Goal: Book appointment/travel/reservation

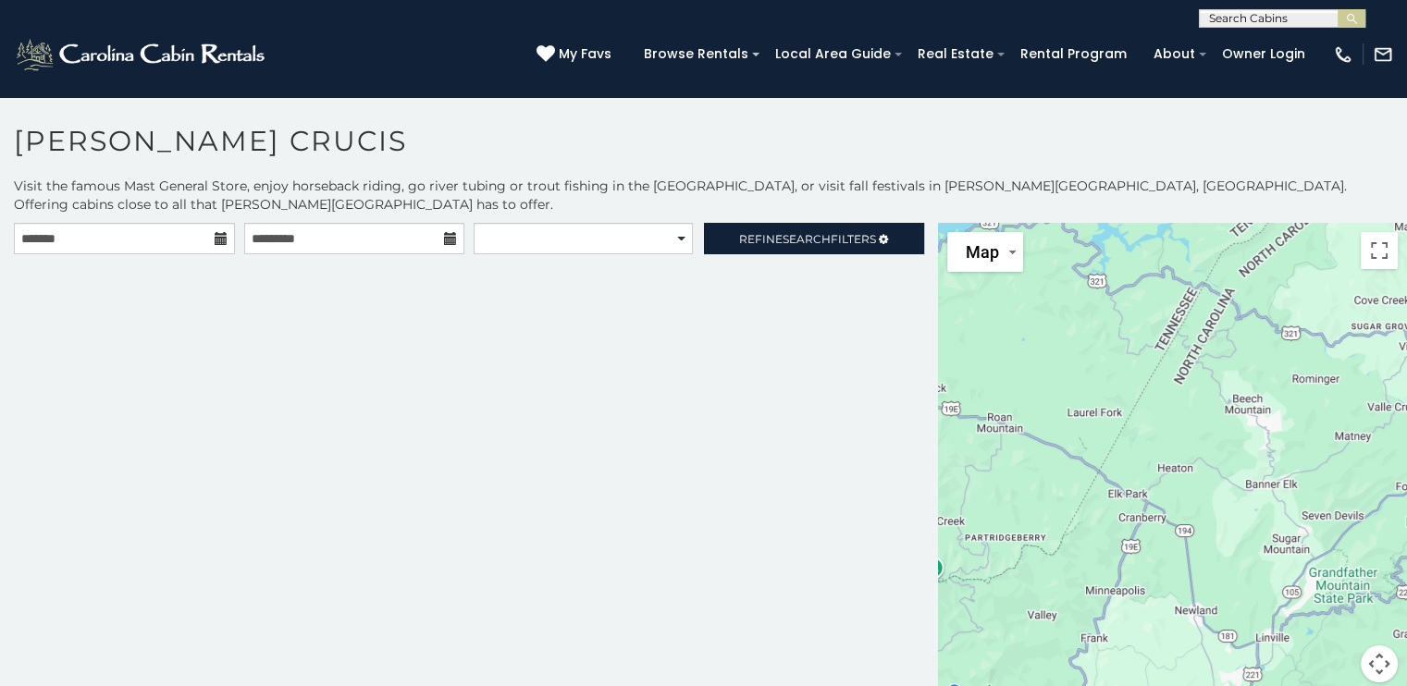
click at [217, 232] on icon at bounding box center [221, 238] width 13 height 13
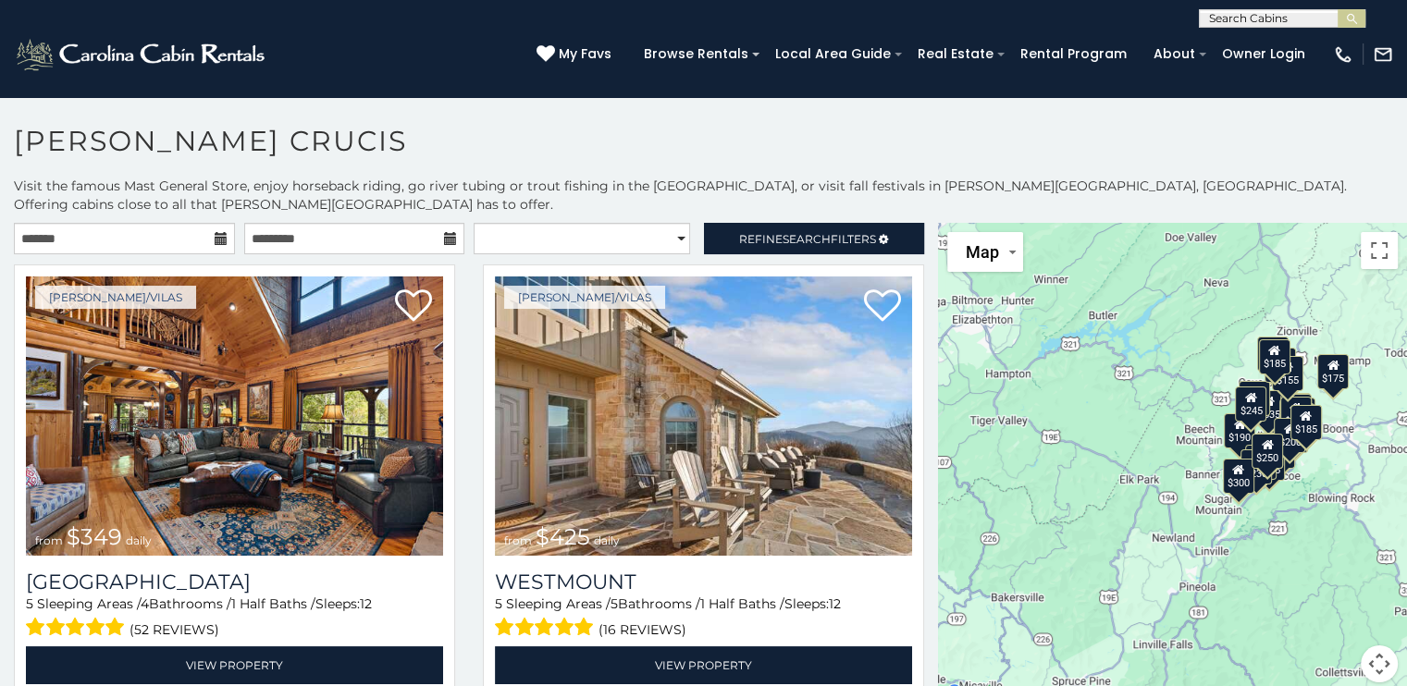
click at [222, 232] on icon at bounding box center [221, 238] width 13 height 13
click at [1146, 467] on div "$349 $425 $565 $410 $635 $451 $400 $460 $245 $210 $395 $305 $360 $190 $275 $185…" at bounding box center [1172, 464] width 469 height 482
click at [1373, 232] on button "Toggle fullscreen view" at bounding box center [1379, 250] width 37 height 37
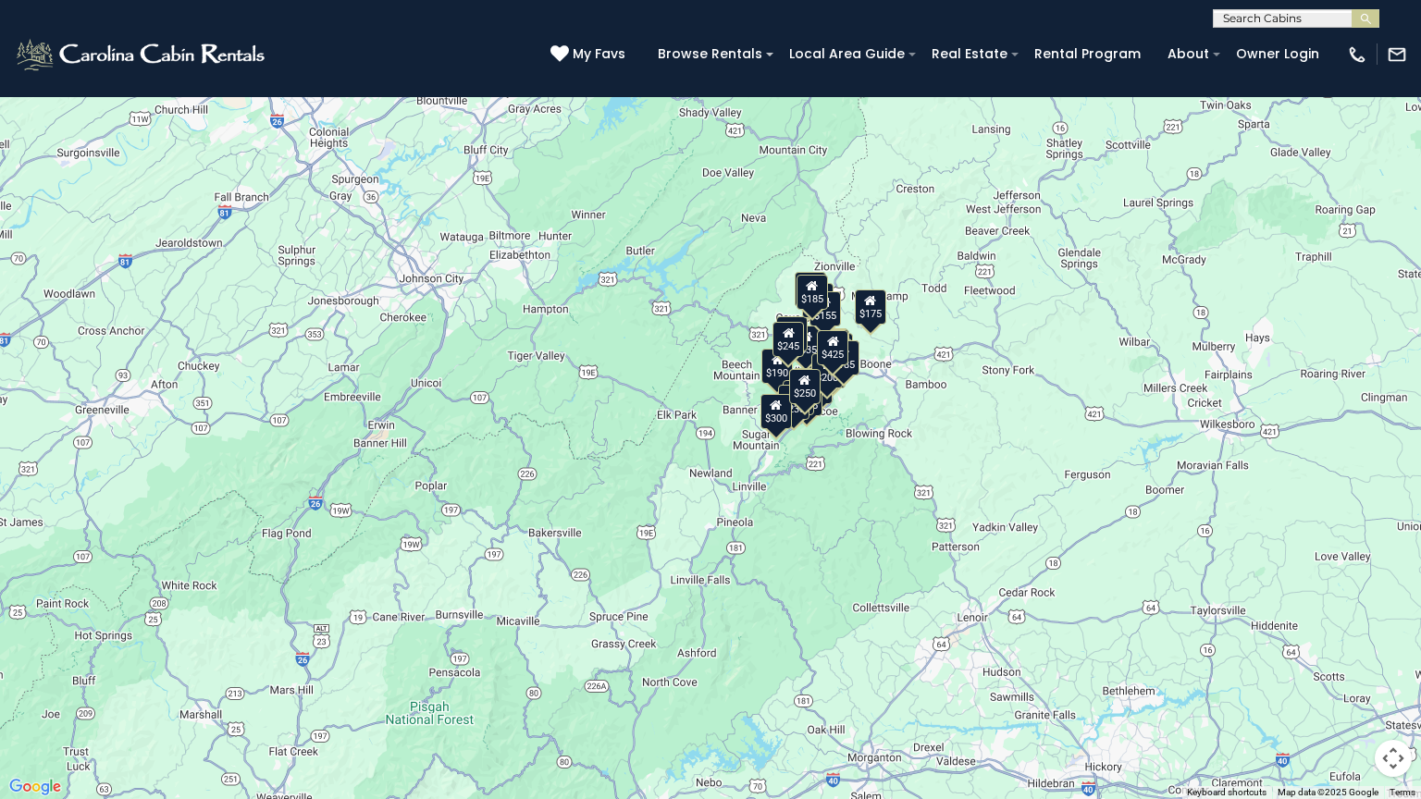
click at [934, 446] on div "$349 $425 $565 $410 $635 $451 $400 $460 $245 $210 $395 $305 $360 $190 $275 $185…" at bounding box center [710, 399] width 1421 height 799
click at [964, 419] on div "$349 $425 $565 $410 $635 $451 $400 $460 $245 $210 $395 $305 $360 $190 $275 $185…" at bounding box center [710, 399] width 1421 height 799
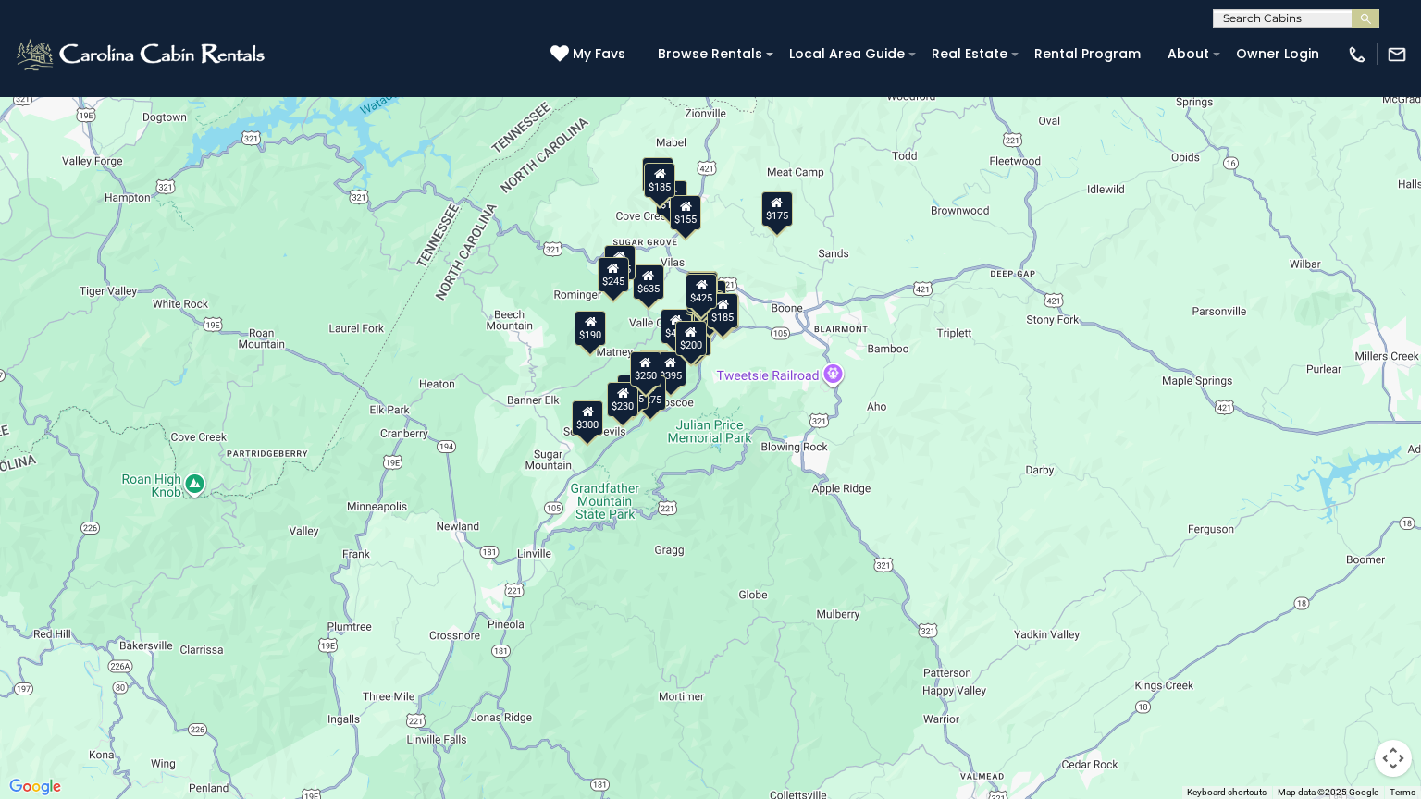
click at [963, 419] on div "$349 $425 $565 $410 $635 $451 $400 $460 $245 $210 $395 $305 $360 $190 $275 $185…" at bounding box center [710, 399] width 1421 height 799
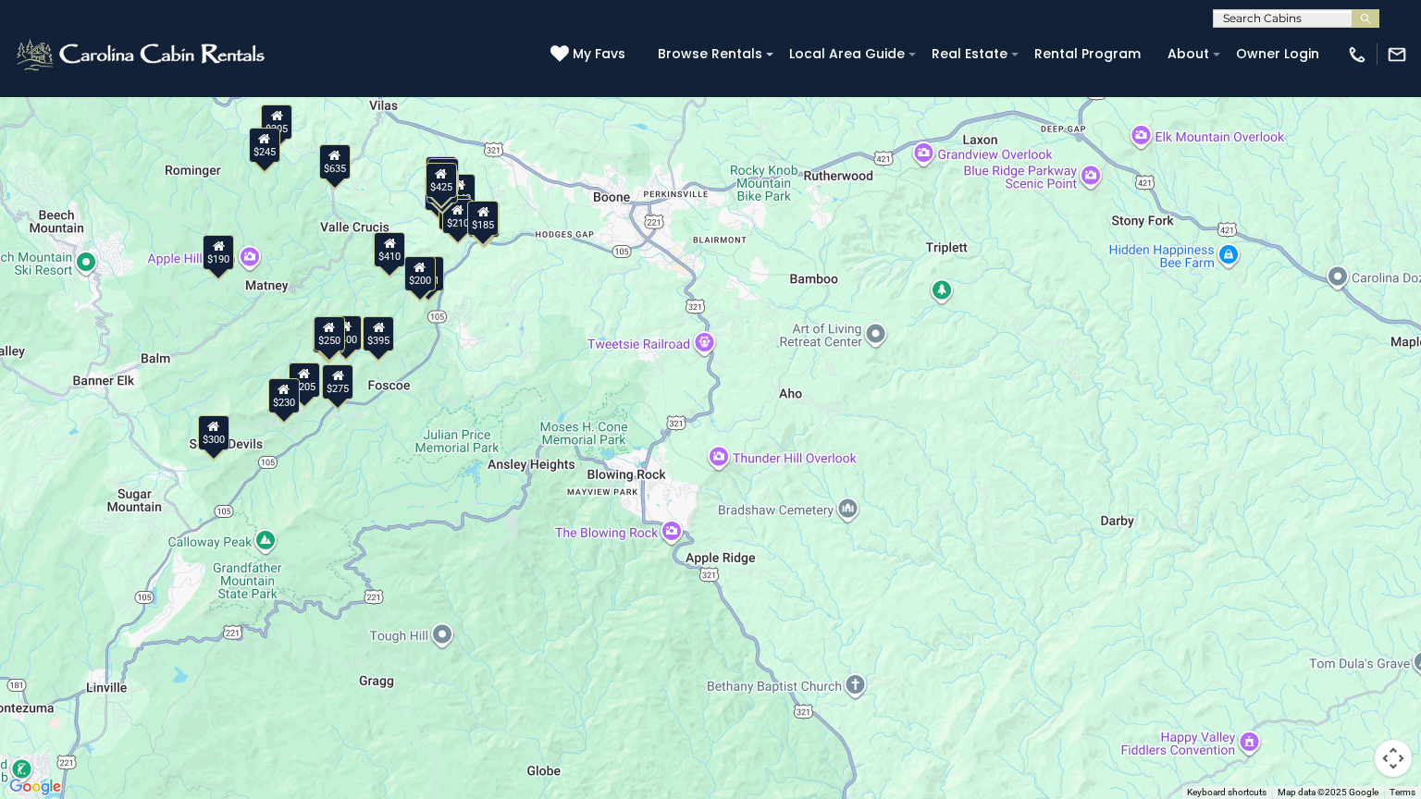
click at [241, 366] on div "$349 $425 $565 $410 $635 $451 $400 $460 $245 $210 $395 $305 $360 $190 $275 $185…" at bounding box center [710, 399] width 1421 height 799
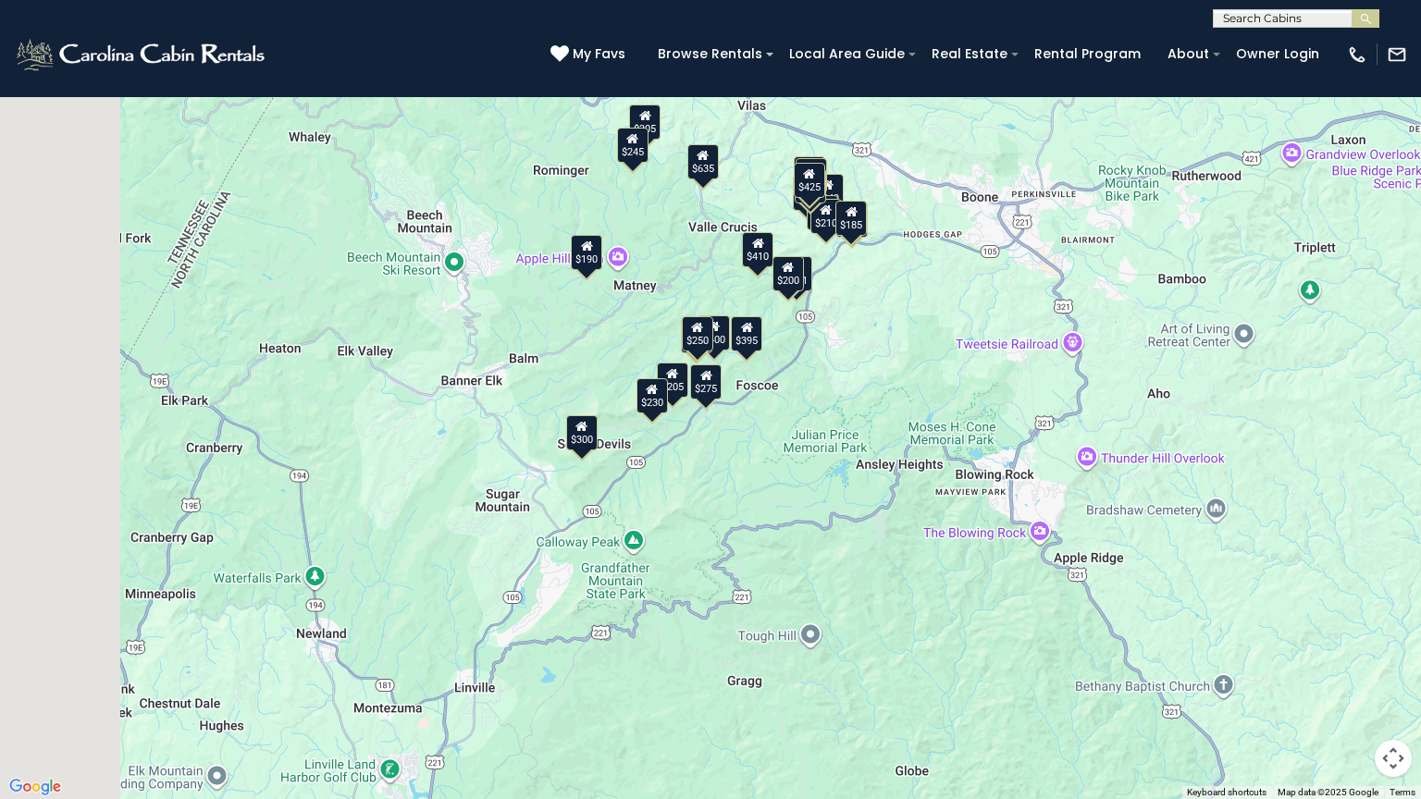
drag, startPoint x: 555, startPoint y: 320, endPoint x: 902, endPoint y: 318, distance: 346.9
click at [902, 318] on div "$349 $425 $565 $410 $635 $451 $400 $460 $245 $210 $395 $305 $360 $190 $275 $185…" at bounding box center [710, 399] width 1421 height 799
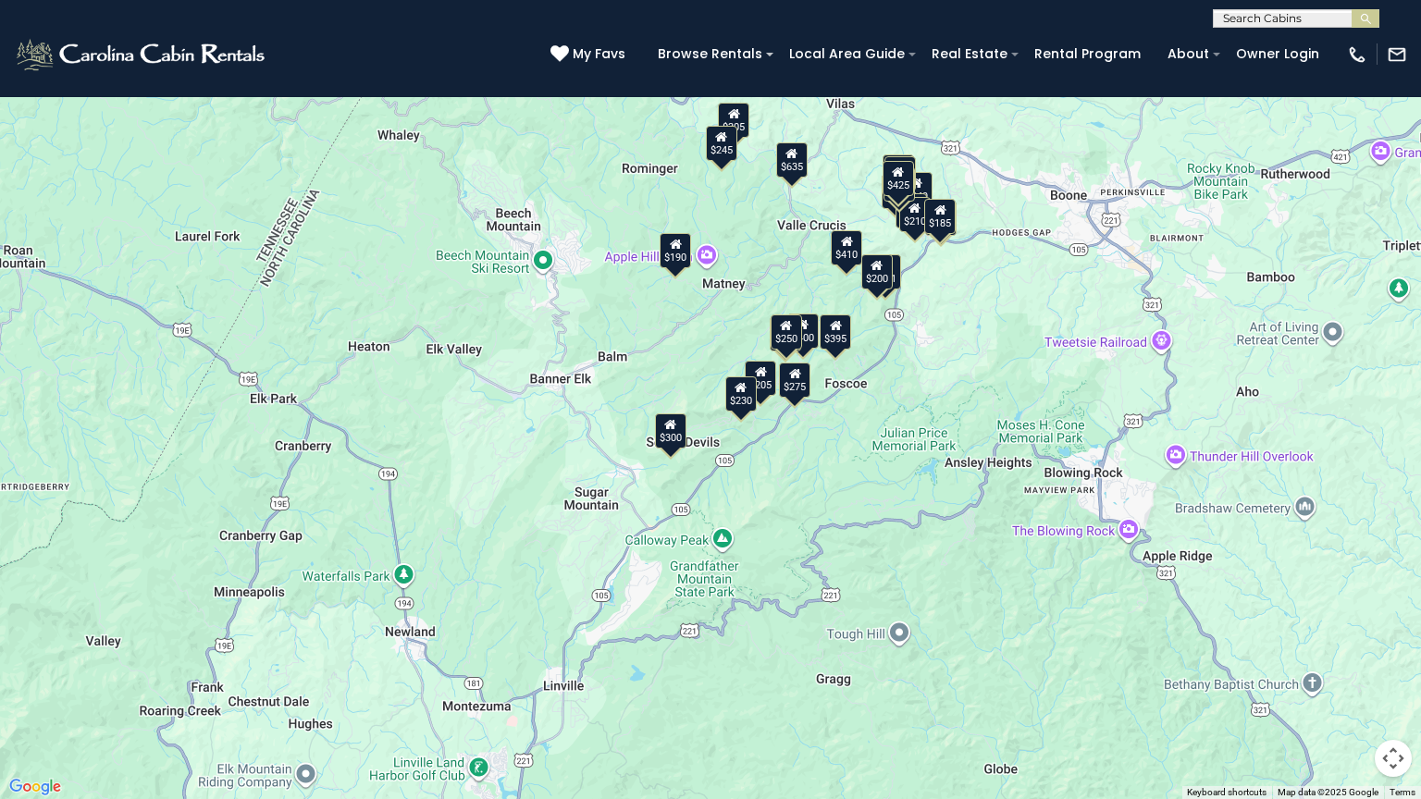
click at [608, 499] on div "$349 $425 $565 $410 $635 $451 $400 $460 $245 $210 $395 $305 $360 $190 $275 $185…" at bounding box center [710, 399] width 1421 height 799
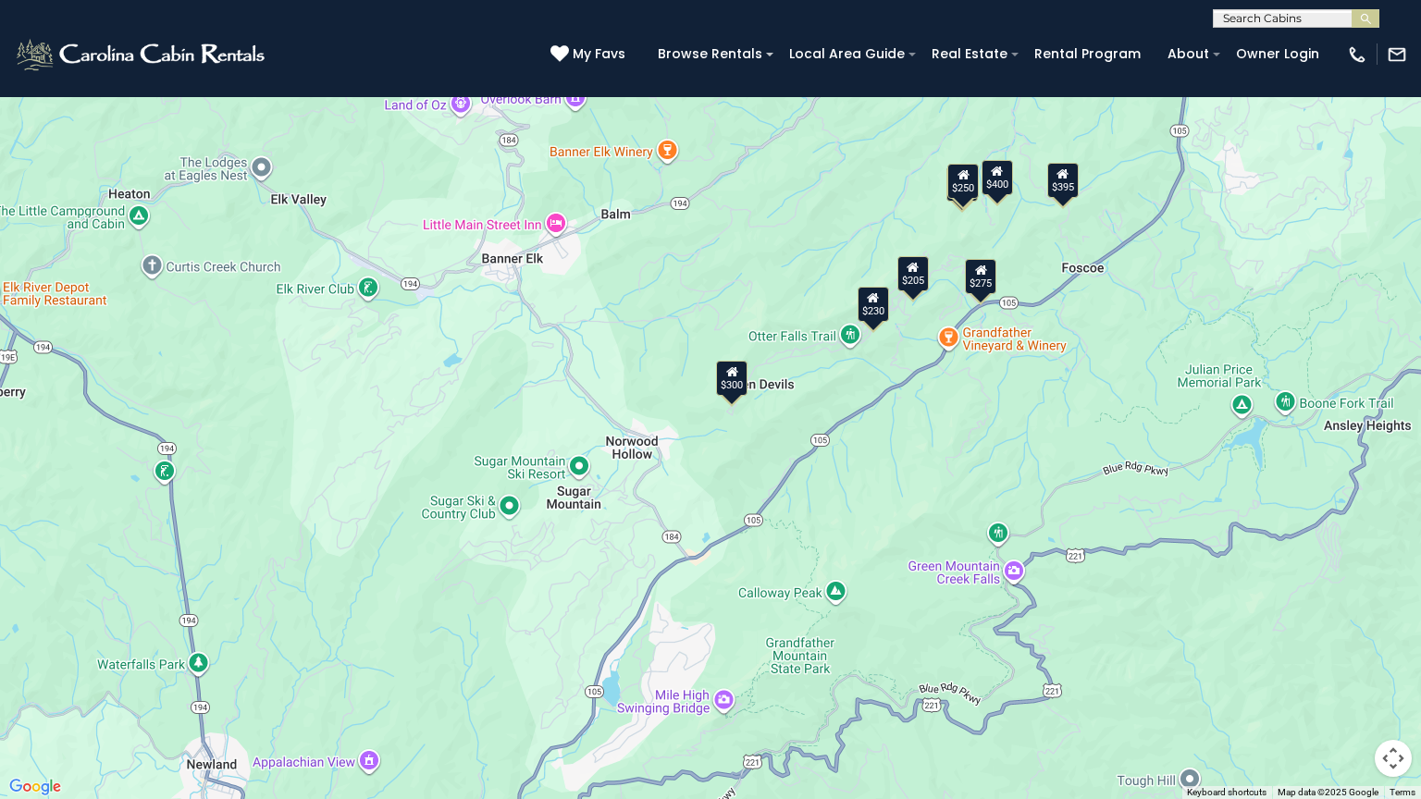
click at [507, 515] on div "$349 $425 $565 $410 $635 $451 $400 $460 $245 $210 $395 $305 $360 $190 $275 $185…" at bounding box center [710, 399] width 1421 height 799
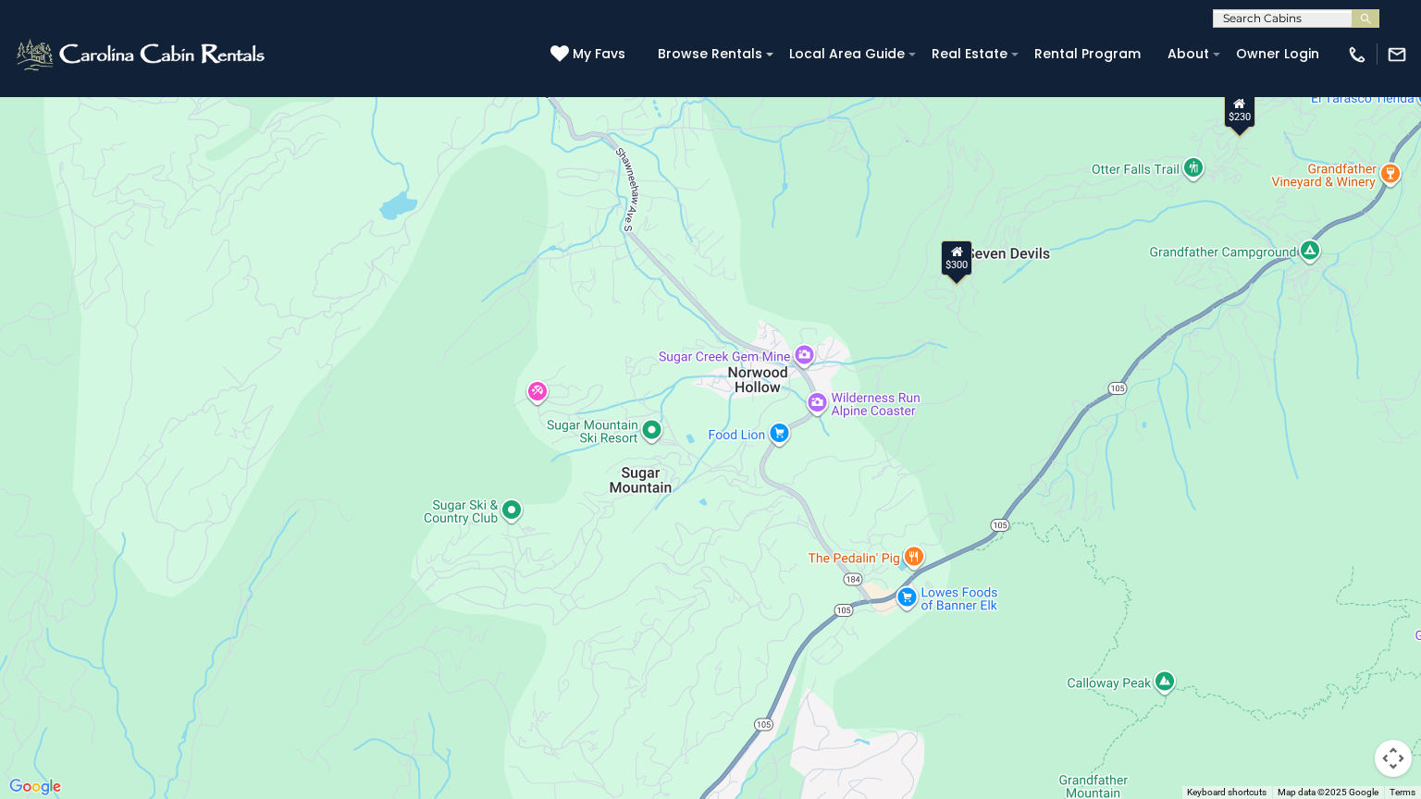
click at [637, 472] on div "$349 $425 $565 $410 $635 $451 $400 $460 $245 $210 $395 $305 $360 $190 $275 $185…" at bounding box center [710, 399] width 1421 height 799
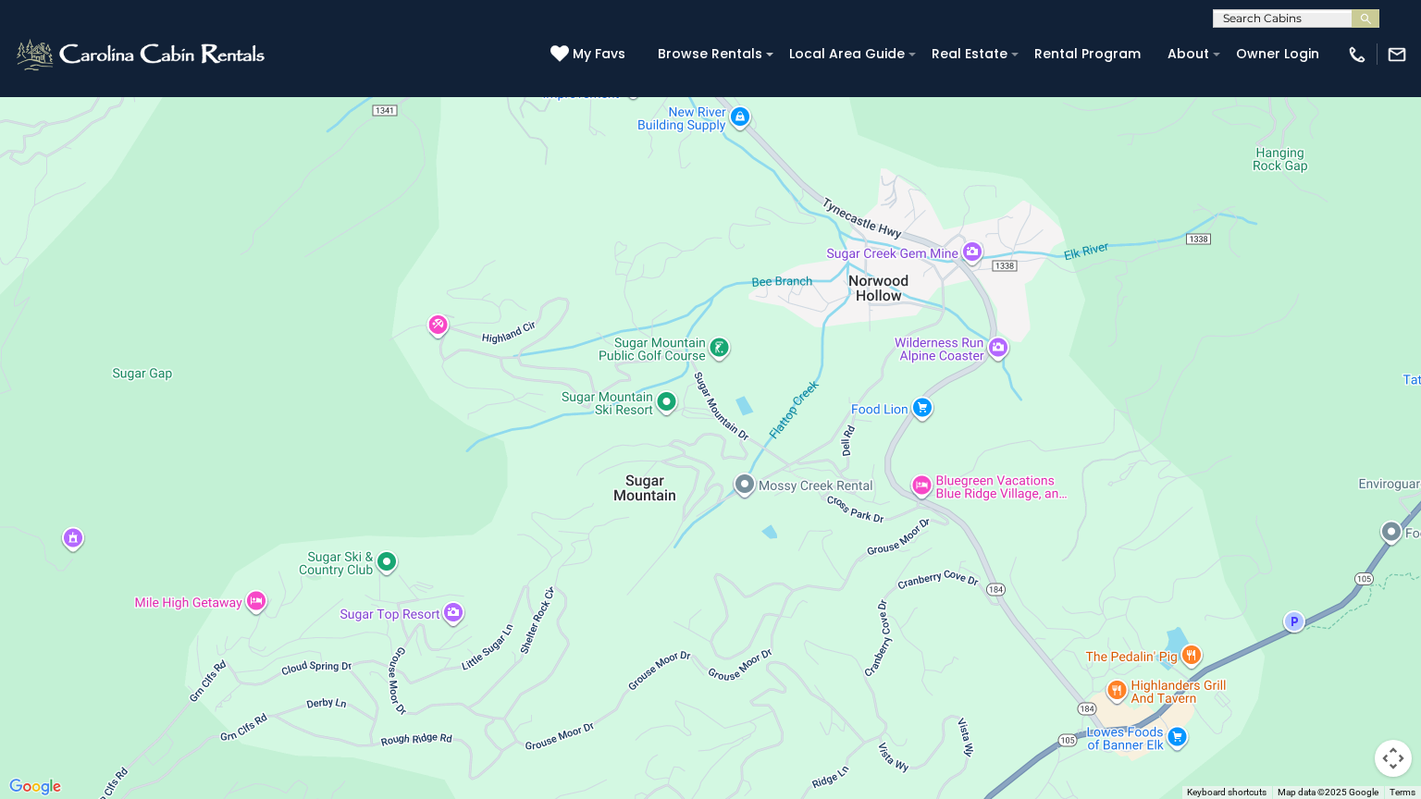
click at [392, 586] on div "$349 $425 $565 $410 $635 $451 $400 $460 $245 $210 $395 $305 $360 $190 $275 $185…" at bounding box center [710, 399] width 1421 height 799
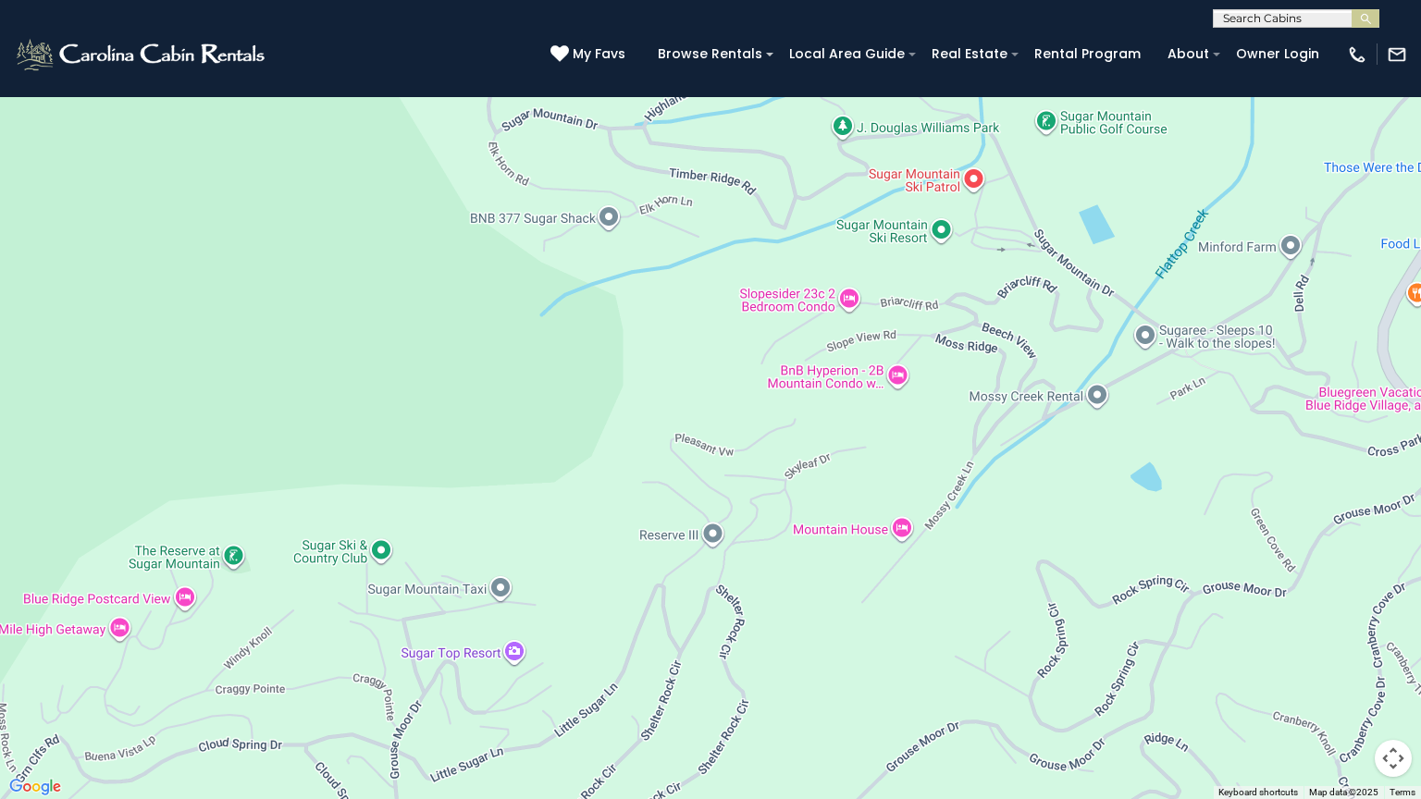
click at [385, 622] on div "$349 $425 $565 $410 $635 $451 $400 $460 $245 $210 $395 $305 $360 $190 $275 $185…" at bounding box center [710, 399] width 1421 height 799
click at [326, 627] on div "$349 $425 $565 $410 $635 $451 $400 $460 $245 $210 $395 $305 $360 $190 $275 $185…" at bounding box center [710, 399] width 1421 height 799
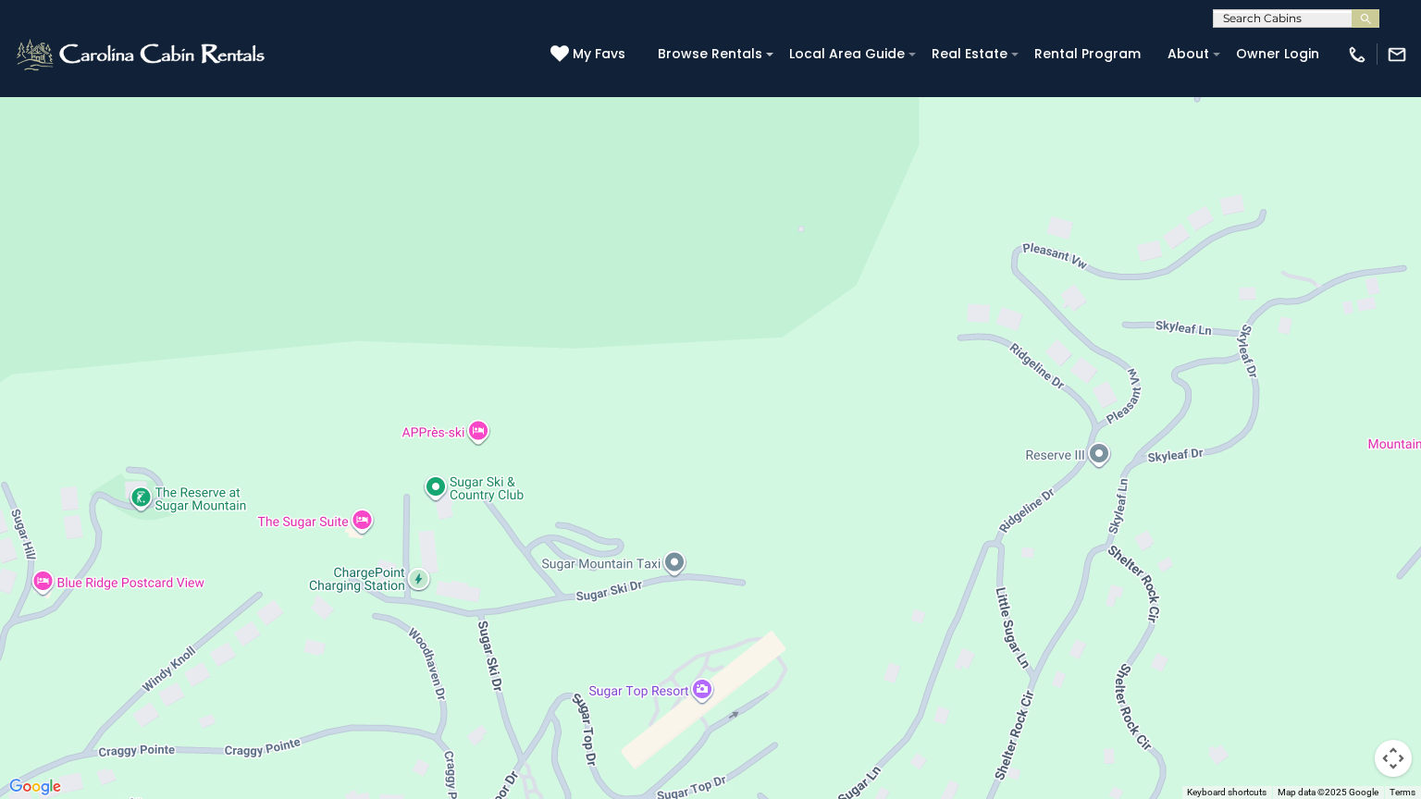
click at [334, 621] on div "$349 $425 $565 $410 $635 $451 $400 $460 $245 $210 $395 $305 $360 $190 $275 $185…" at bounding box center [710, 399] width 1421 height 799
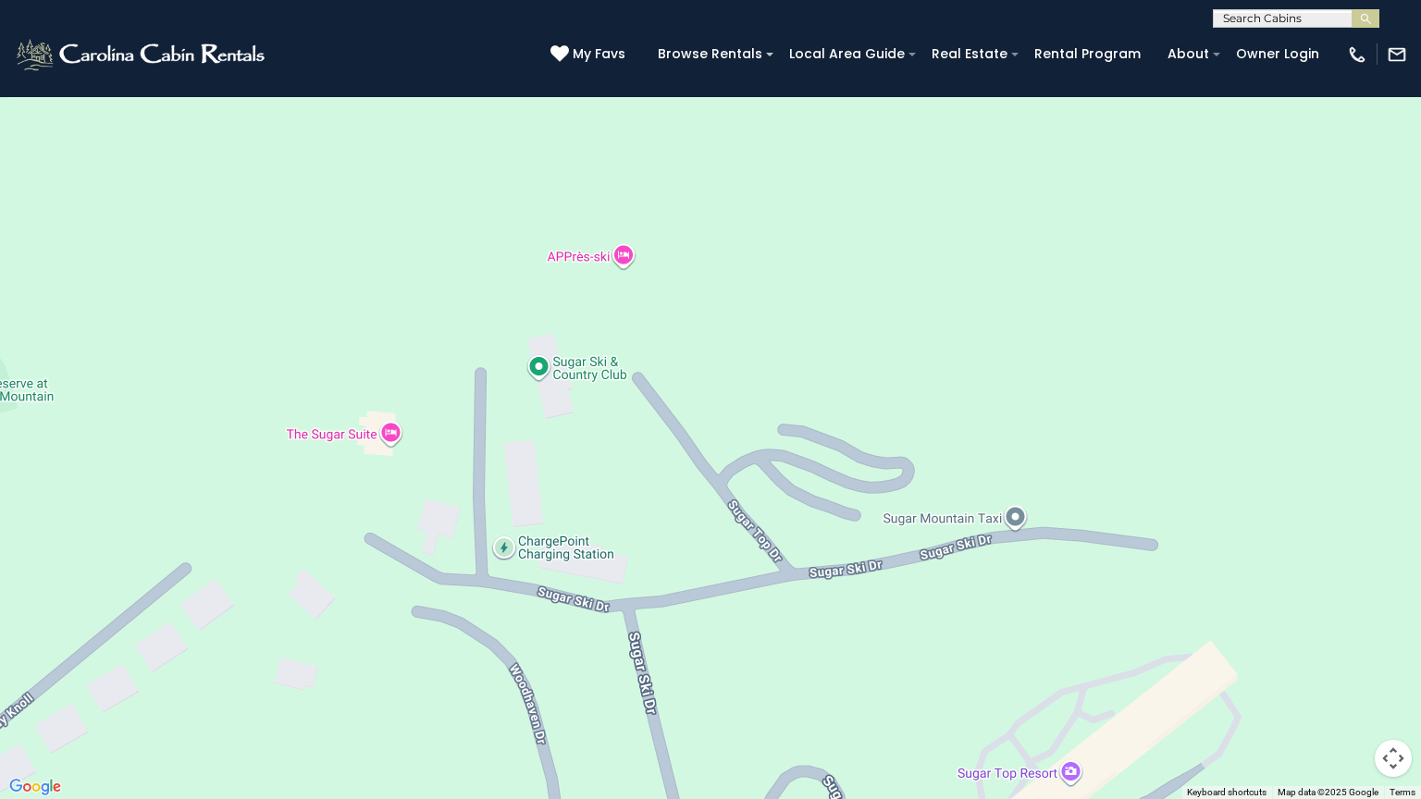
click at [386, 489] on div "$349 $425 $565 $410 $635 $451 $400 $460 $245 $210 $395 $305 $360 $190 $275 $185…" at bounding box center [710, 399] width 1421 height 799
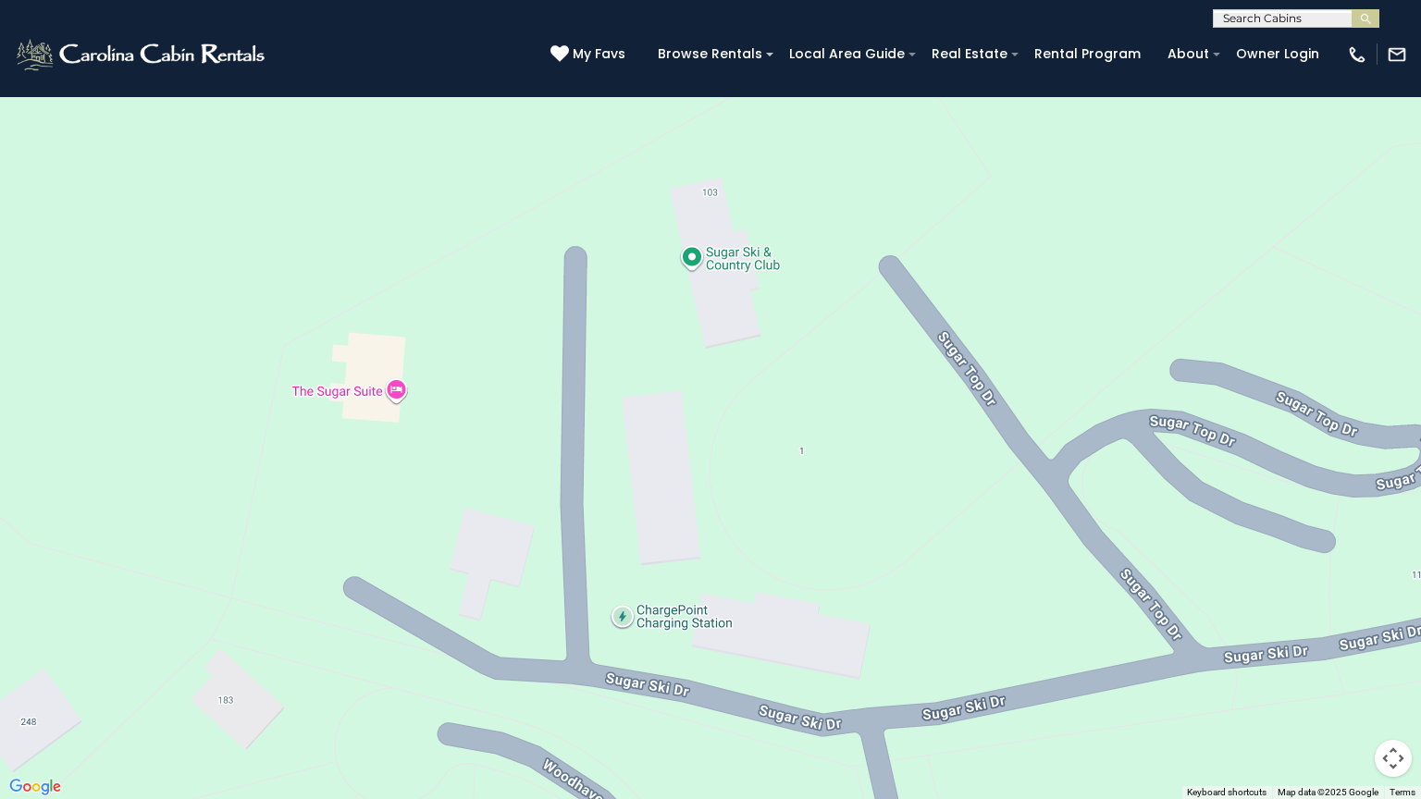
click at [398, 393] on div "$349 $425 $565 $410 $635 $451 $400 $460 $245 $210 $395 $305 $360 $190 $275 $185…" at bounding box center [710, 399] width 1421 height 799
click at [384, 389] on div "$349 $425 $565 $410 $635 $451 $400 $460 $245 $210 $395 $305 $360 $190 $275 $185…" at bounding box center [710, 399] width 1421 height 799
click at [395, 390] on div "$349 $425 $565 $410 $635 $451 $400 $460 $245 $210 $395 $305 $360 $190 $275 $185…" at bounding box center [710, 399] width 1421 height 799
click at [695, 400] on div "$349 $425 $565 $410 $635 $451 $400 $460 $245 $210 $395 $305 $360 $190 $275 $185…" at bounding box center [710, 399] width 1421 height 799
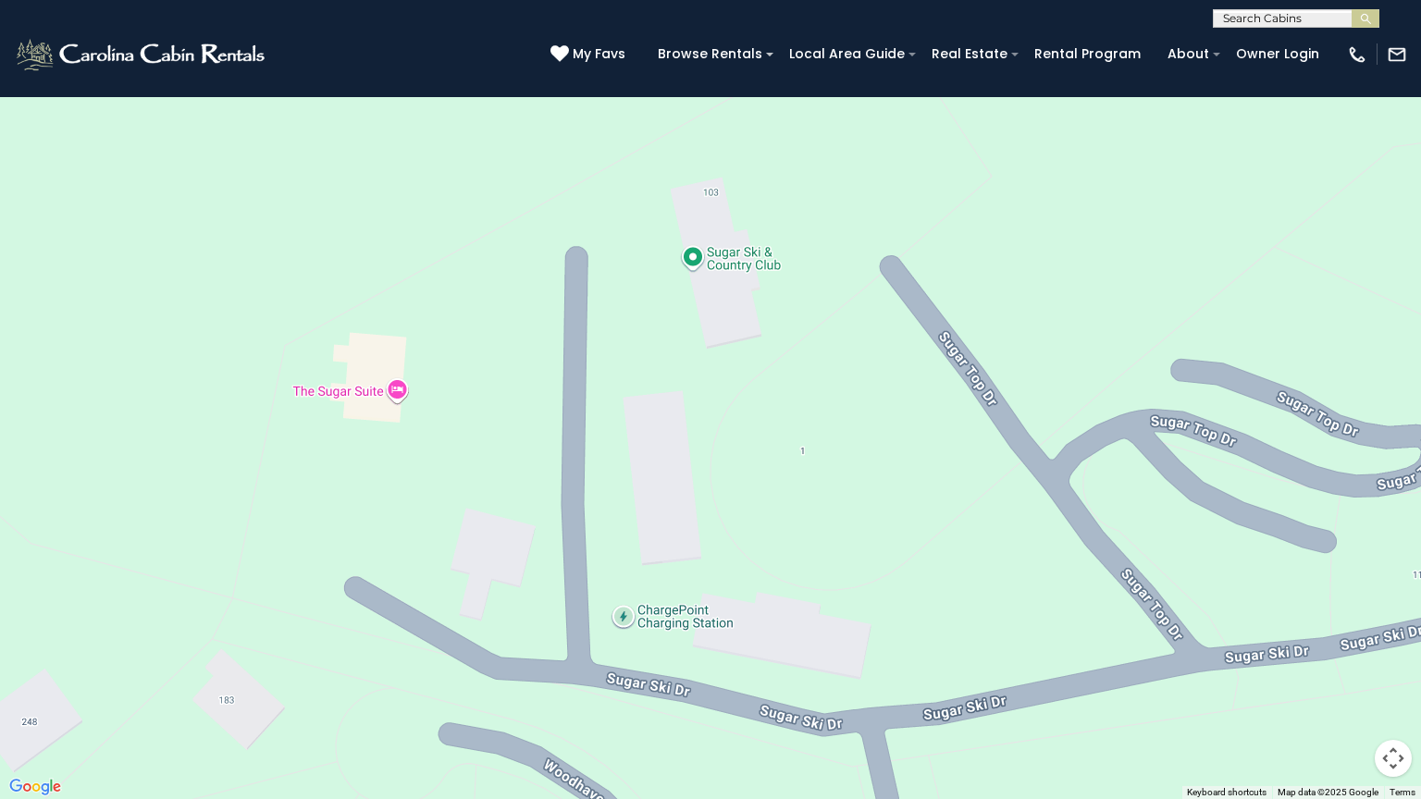
click at [814, 403] on div "$349 $425 $565 $410 $635 $451 $400 $460 $245 $210 $395 $305 $360 $190 $275 $185…" at bounding box center [710, 399] width 1421 height 799
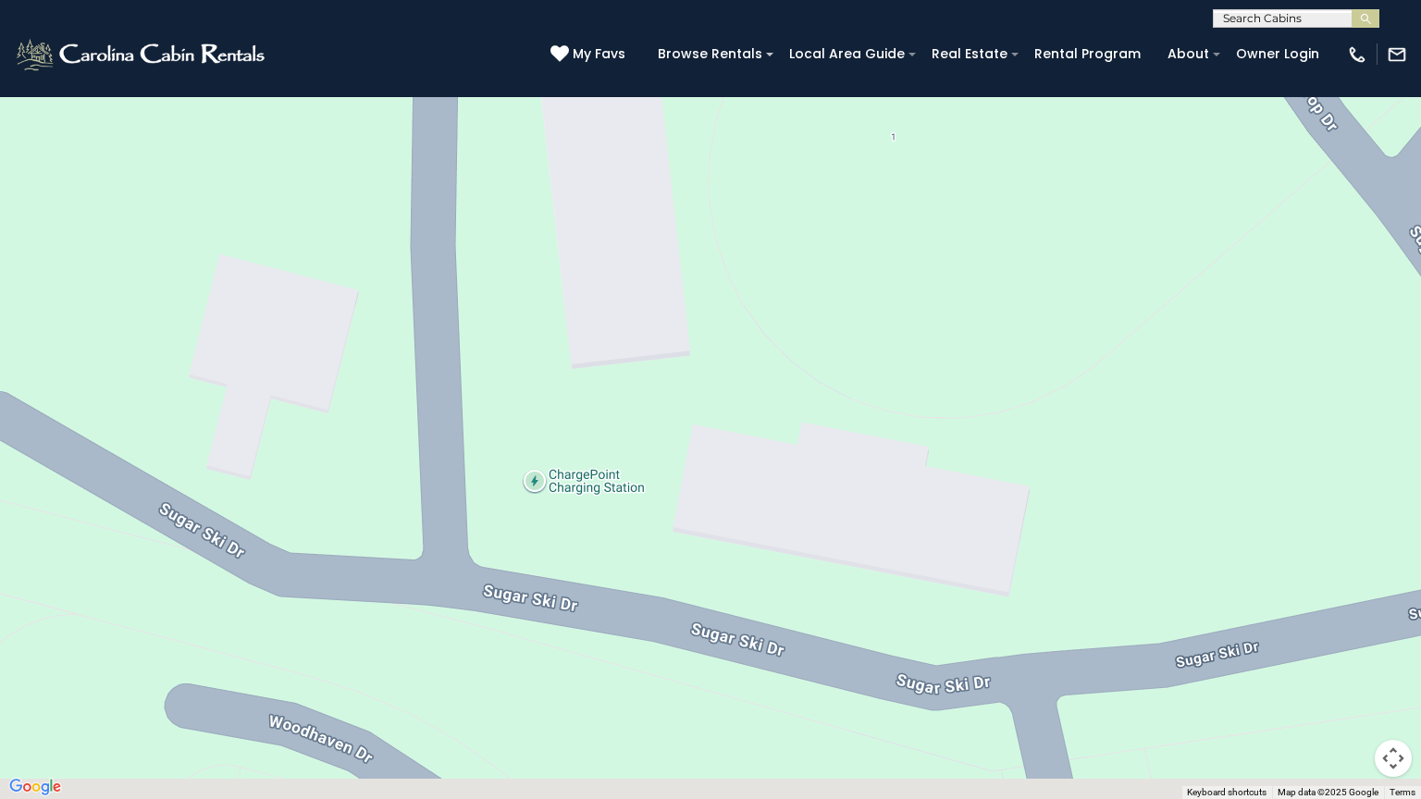
drag, startPoint x: 714, startPoint y: 611, endPoint x: 820, endPoint y: 235, distance: 390.9
click at [820, 235] on div "$349 $425 $565 $410 $635 $451 $400 $460 $245 $210 $395 $305 $360 $190 $275 $185…" at bounding box center [710, 399] width 1421 height 799
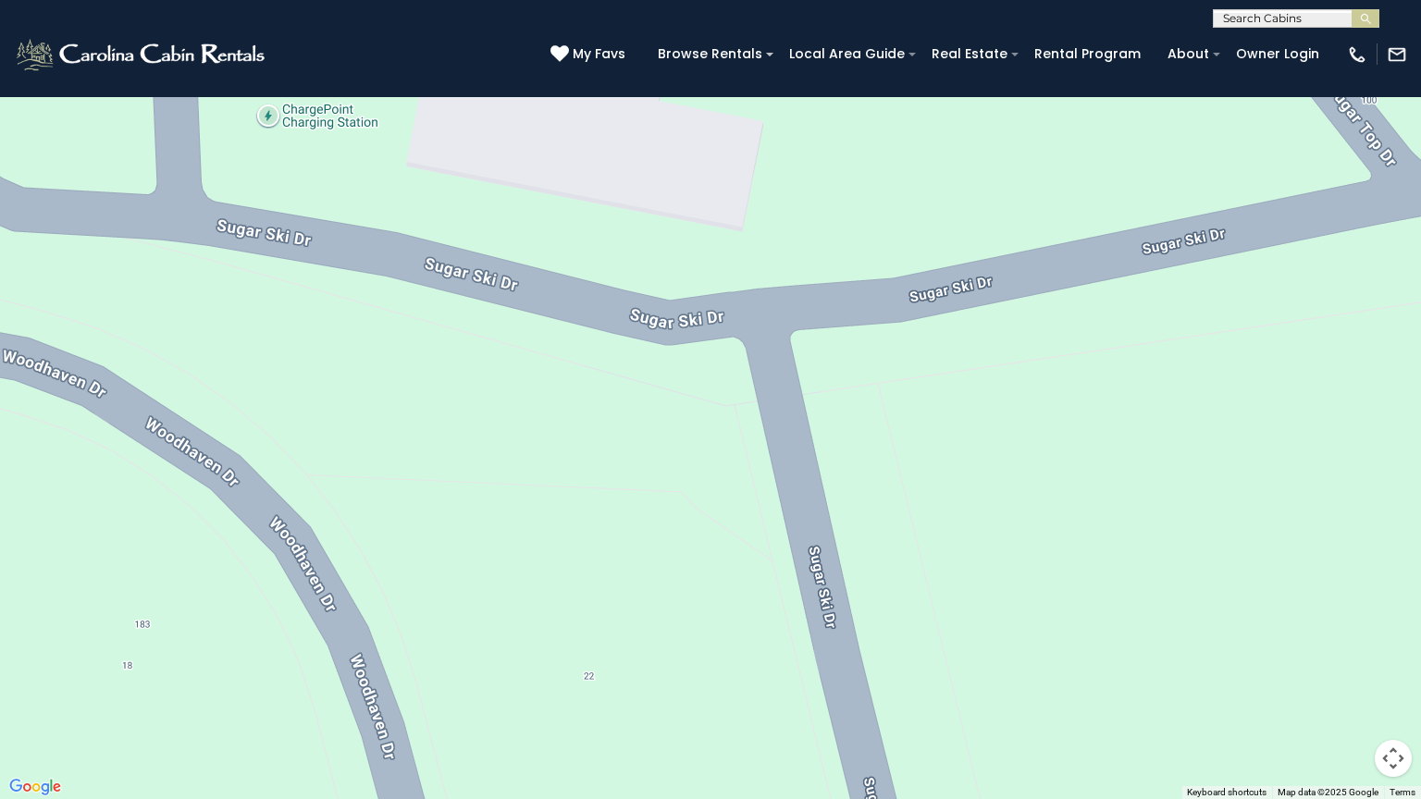
drag, startPoint x: 738, startPoint y: 643, endPoint x: 421, endPoint y: 310, distance: 459.9
click at [433, 299] on div "$349 $425 $565 $410 $635 $451 $400 $460 $245 $210 $395 $305 $360 $190 $275 $185…" at bounding box center [710, 399] width 1421 height 799
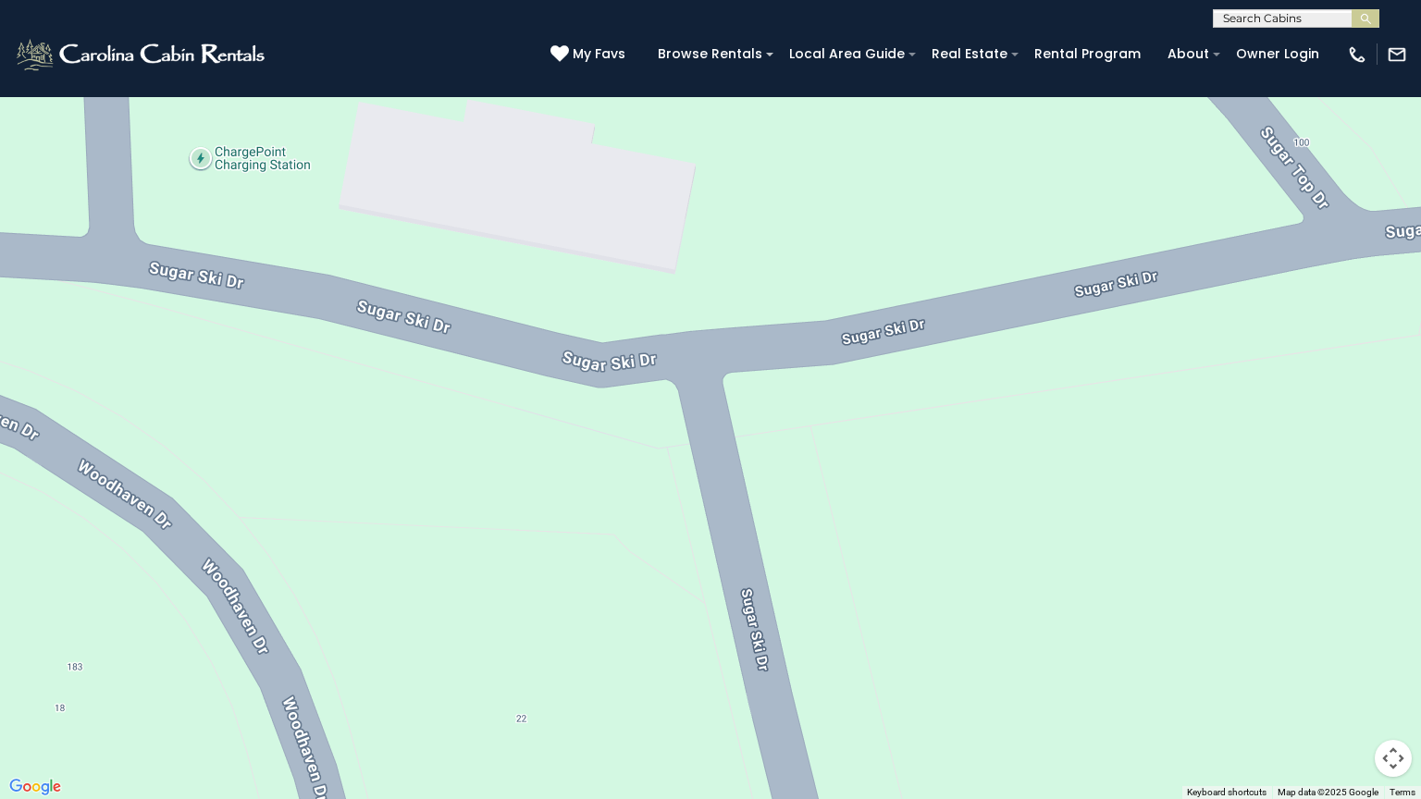
click at [575, 477] on div "$349 $425 $565 $410 $635 $451 $400 $460 $245 $210 $395 $305 $360 $190 $275 $185…" at bounding box center [710, 399] width 1421 height 799
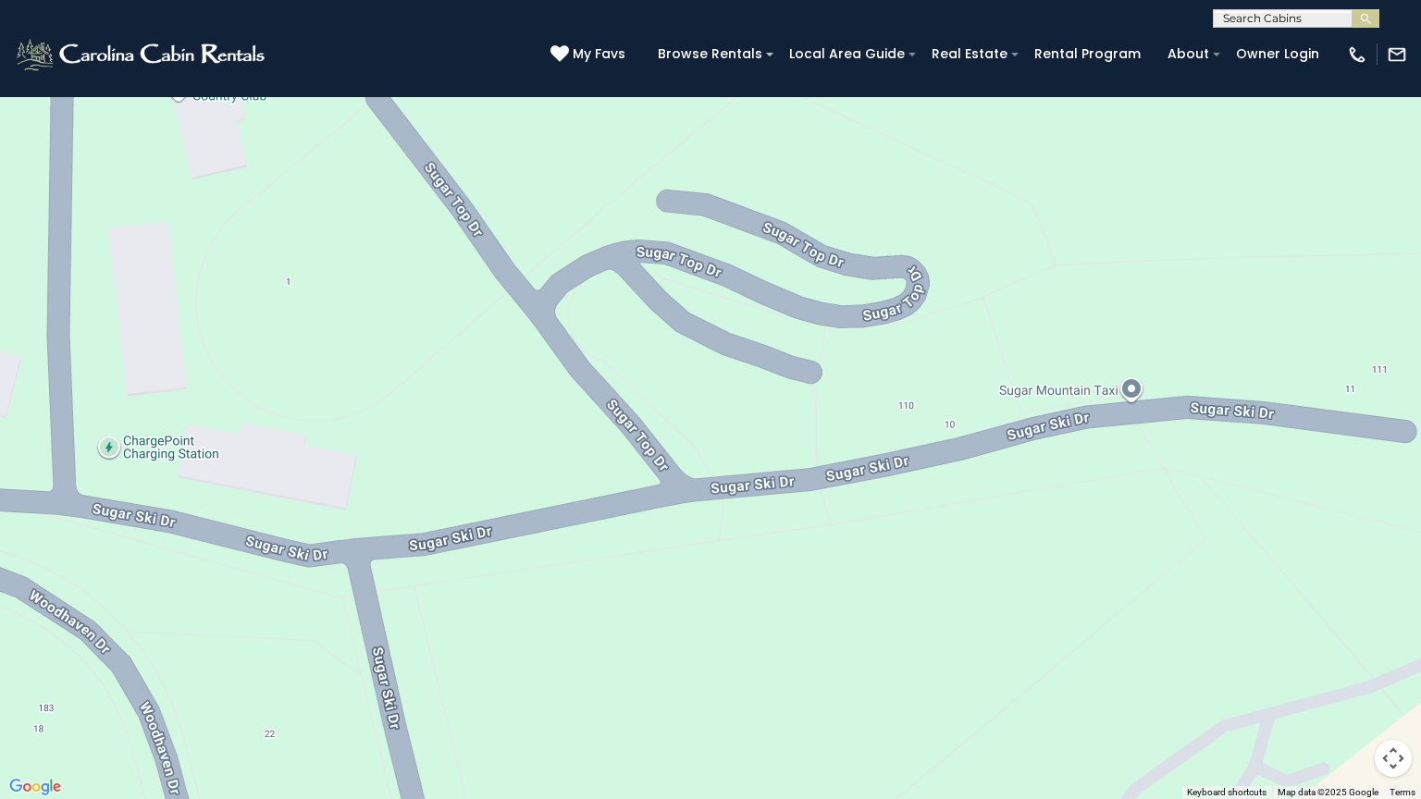
drag, startPoint x: 1226, startPoint y: 429, endPoint x: 946, endPoint y: 565, distance: 311.5
click at [946, 565] on div "$349 $425 $565 $410 $635 $451 $400 $460 $245 $210 $395 $305 $360 $190 $275 $185…" at bounding box center [710, 399] width 1421 height 799
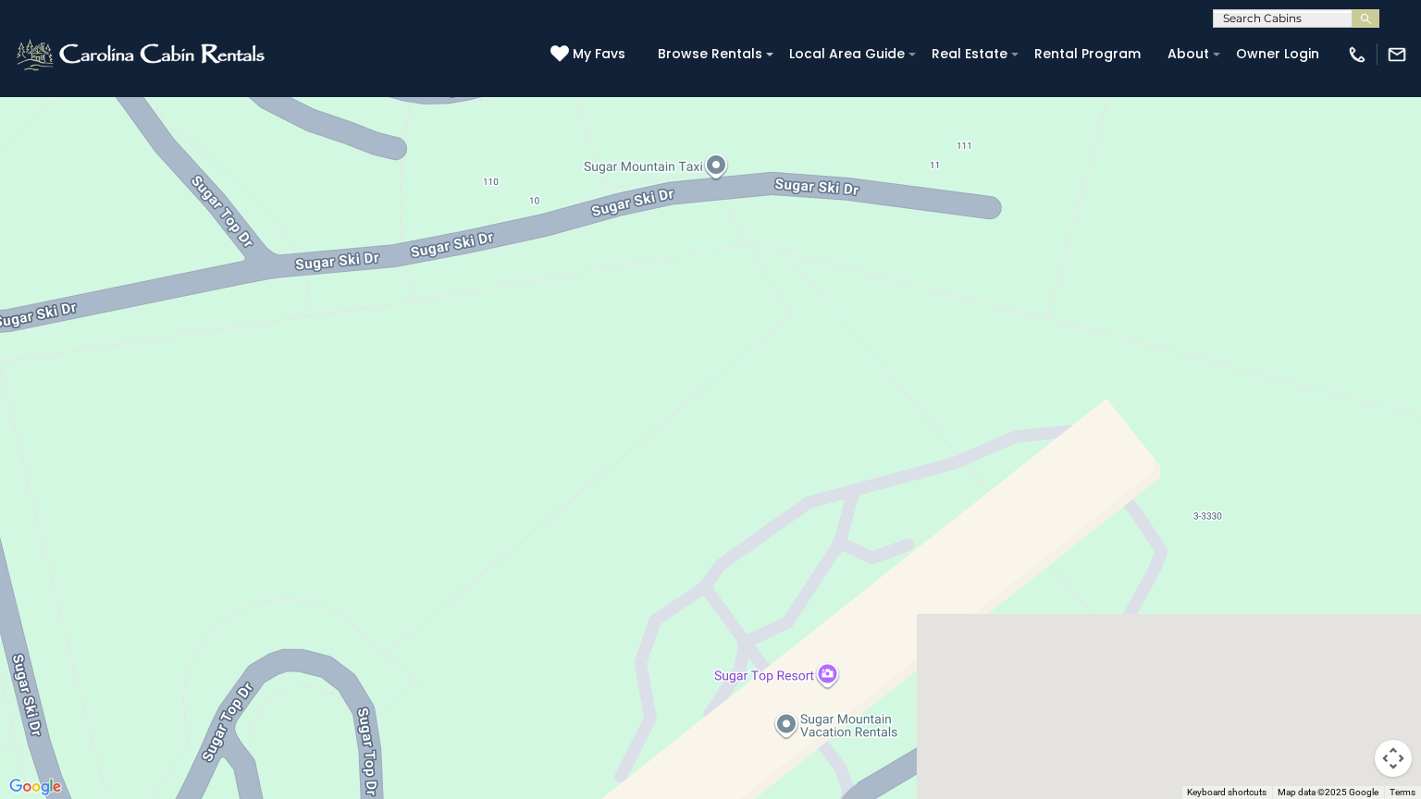
drag, startPoint x: 1239, startPoint y: 538, endPoint x: 835, endPoint y: 305, distance: 466.6
click at [833, 306] on div "$349 $425 $565 $410 $635 $451 $400 $460 $245 $210 $395 $305 $360 $190 $275 $185…" at bounding box center [710, 399] width 1421 height 799
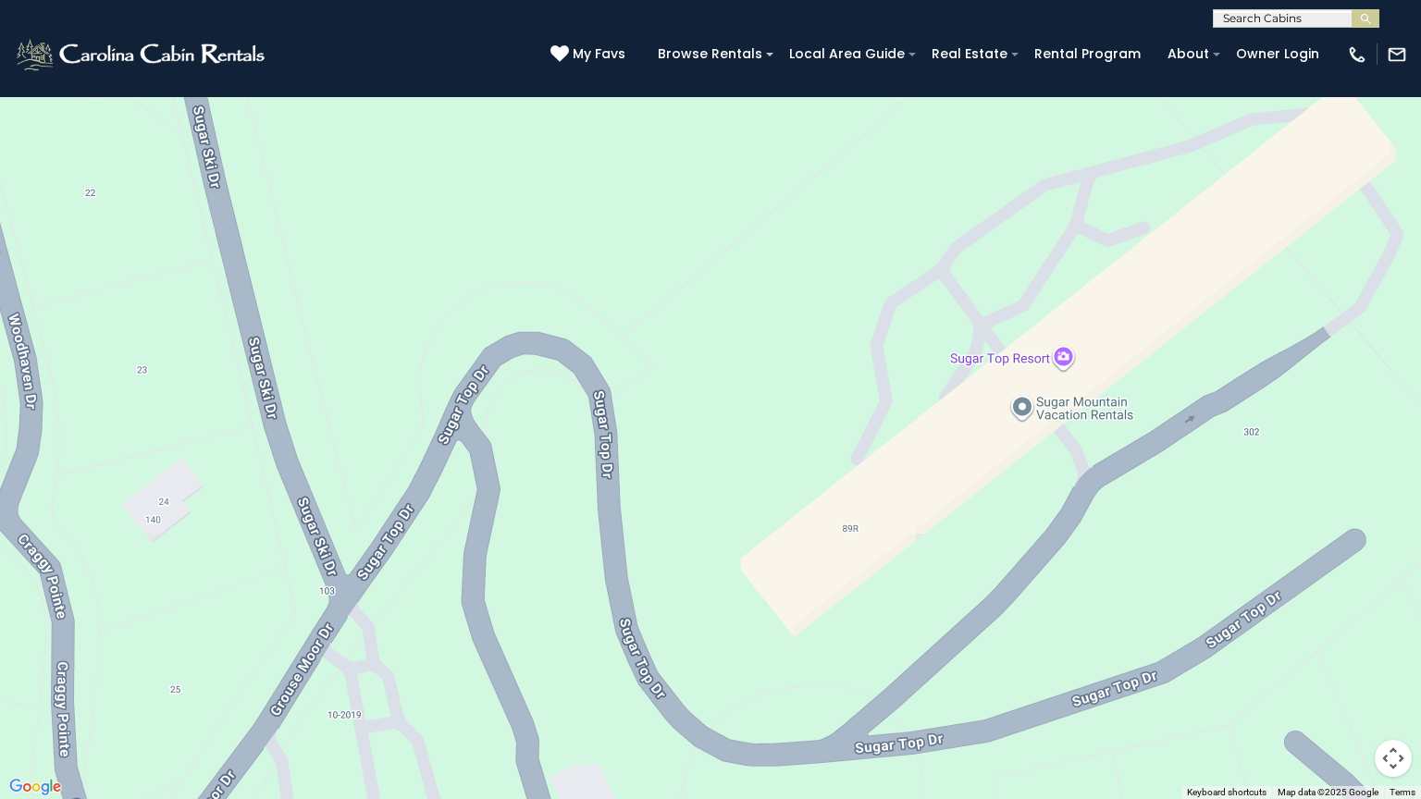
drag, startPoint x: 459, startPoint y: 540, endPoint x: 681, endPoint y: 234, distance: 378.2
click at [681, 234] on div "$349 $425 $565 $410 $635 $451 $400 $460 $245 $210 $395 $305 $360 $190 $275 $185…" at bounding box center [710, 399] width 1421 height 799
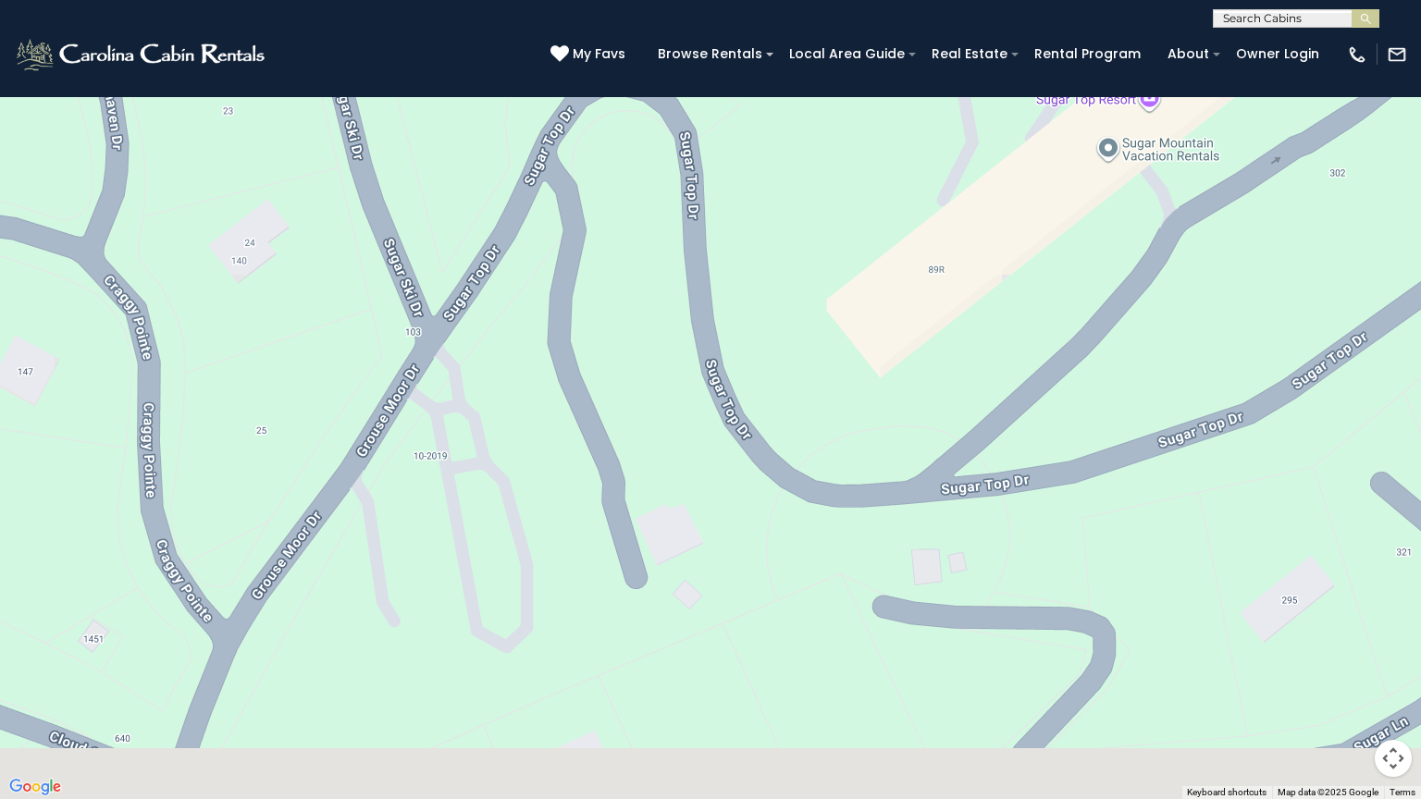
drag, startPoint x: 692, startPoint y: 469, endPoint x: 818, endPoint y: 189, distance: 307.2
click at [818, 189] on div "$349 $425 $565 $410 $635 $451 $400 $460 $245 $210 $395 $305 $360 $190 $275 $185…" at bounding box center [710, 399] width 1421 height 799
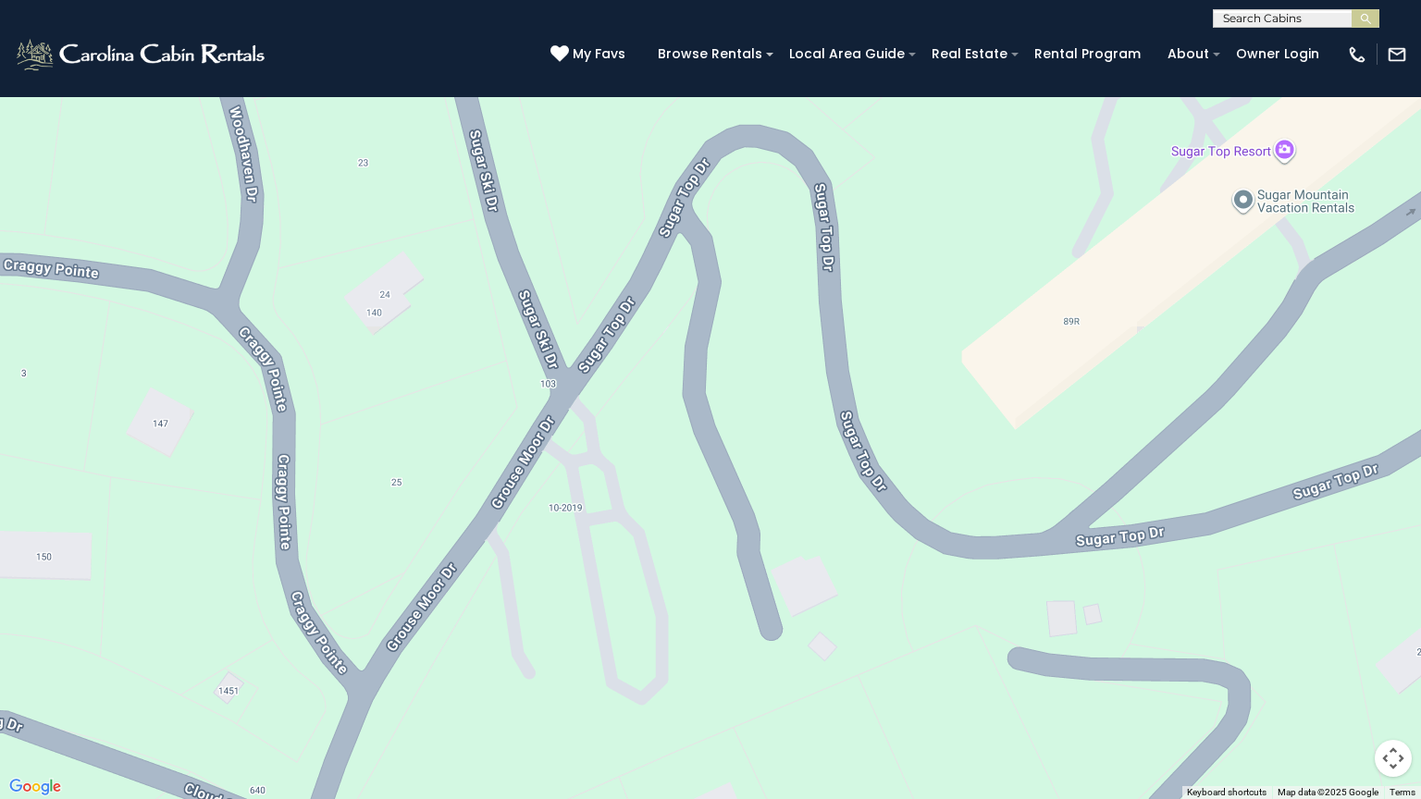
drag, startPoint x: 499, startPoint y: 649, endPoint x: 598, endPoint y: 717, distance: 119.8
click at [598, 685] on div "$349 $425 $565 $410 $635 $451 $400 $460 $245 $210 $395 $305 $360 $190 $275 $185…" at bounding box center [710, 399] width 1421 height 799
click at [573, 403] on div "$349 $425 $565 $410 $635 $451 $400 $460 $245 $210 $395 $305 $360 $190 $275 $185…" at bounding box center [710, 399] width 1421 height 799
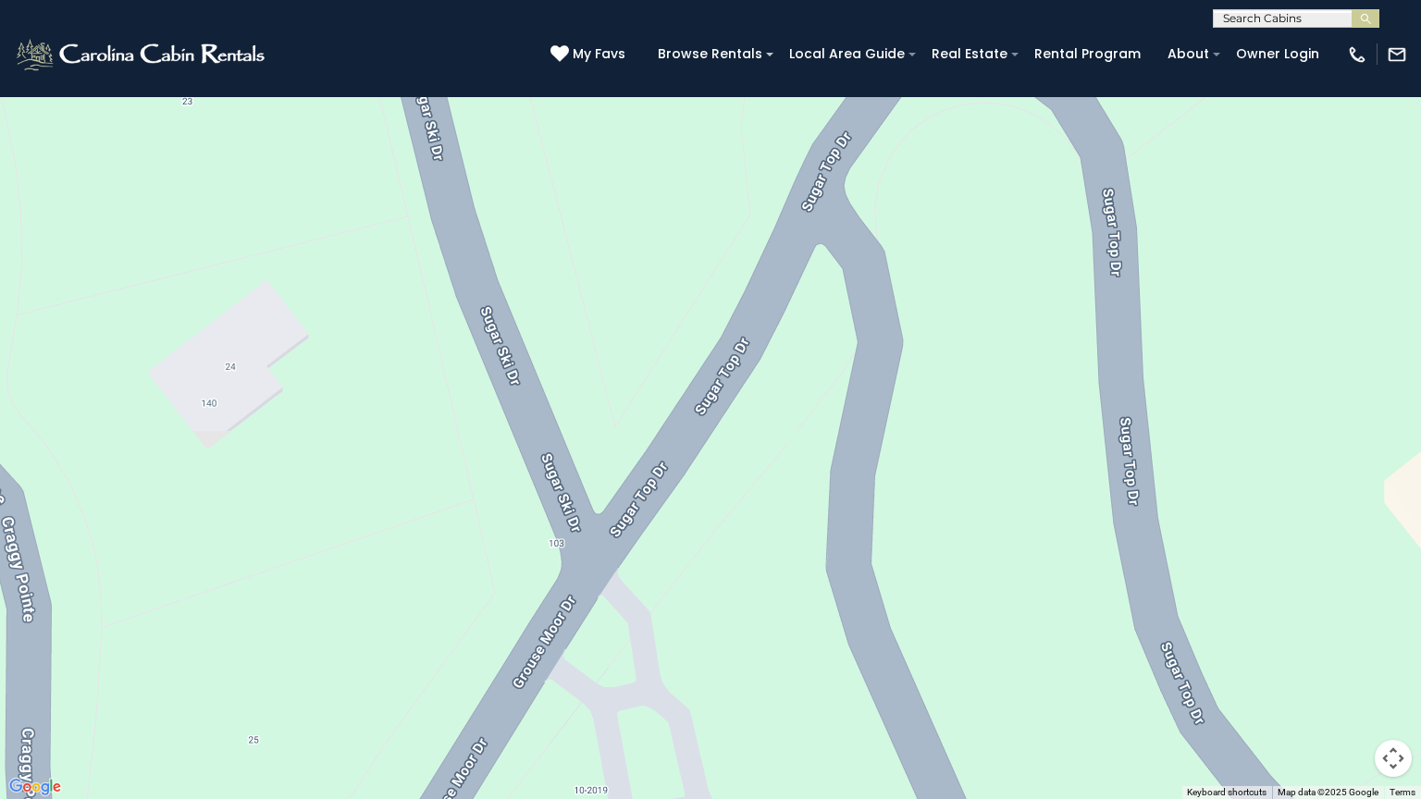
drag, startPoint x: 518, startPoint y: 332, endPoint x: 586, endPoint y: 598, distance: 274.1
click at [586, 598] on div "$349 $425 $565 $410 $635 $451 $400 $460 $245 $210 $395 $305 $360 $190 $275 $185…" at bounding box center [710, 399] width 1421 height 799
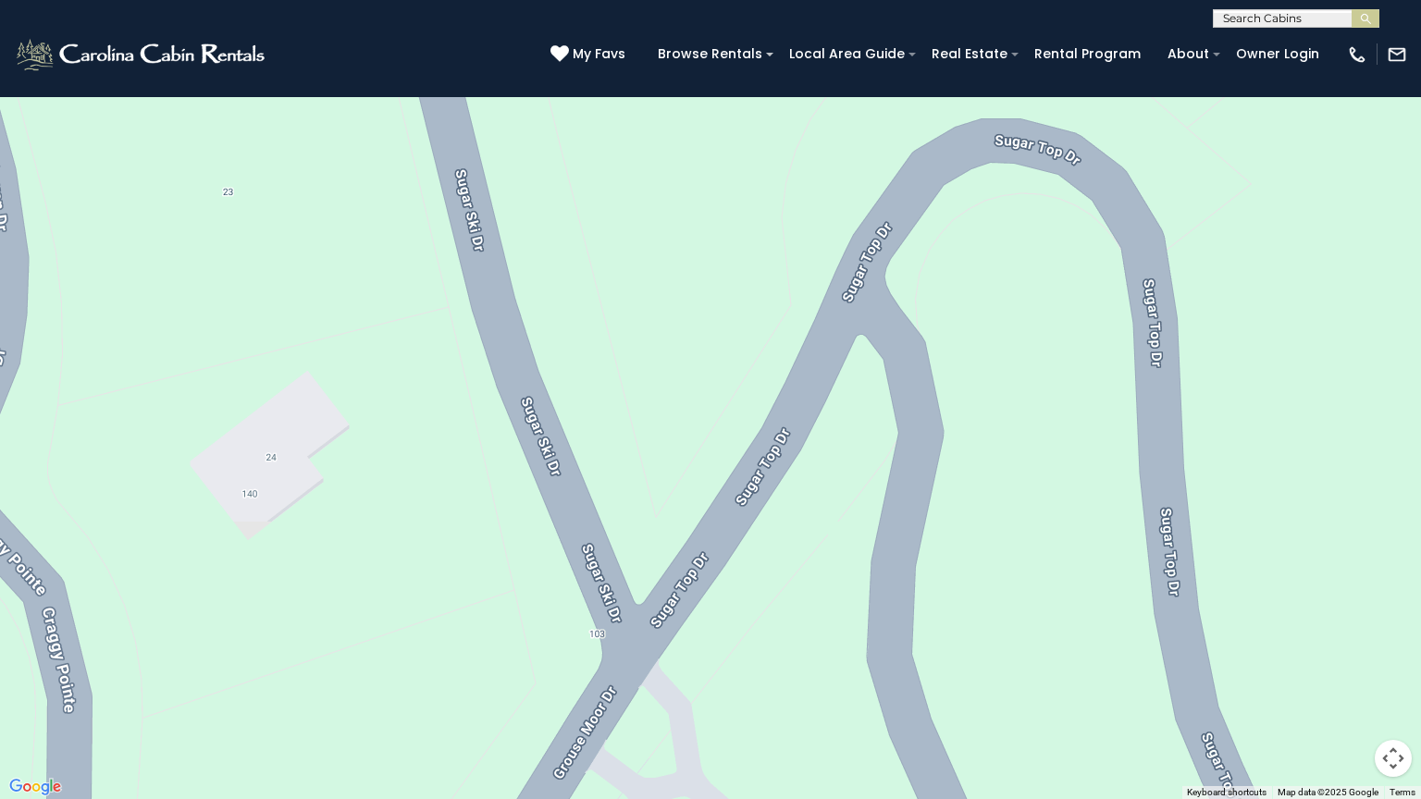
drag, startPoint x: 432, startPoint y: 337, endPoint x: 470, endPoint y: 551, distance: 217.9
click at [470, 551] on div "$349 $425 $565 $410 $635 $451 $400 $460 $245 $210 $395 $305 $360 $190 $275 $185…" at bounding box center [710, 399] width 1421 height 799
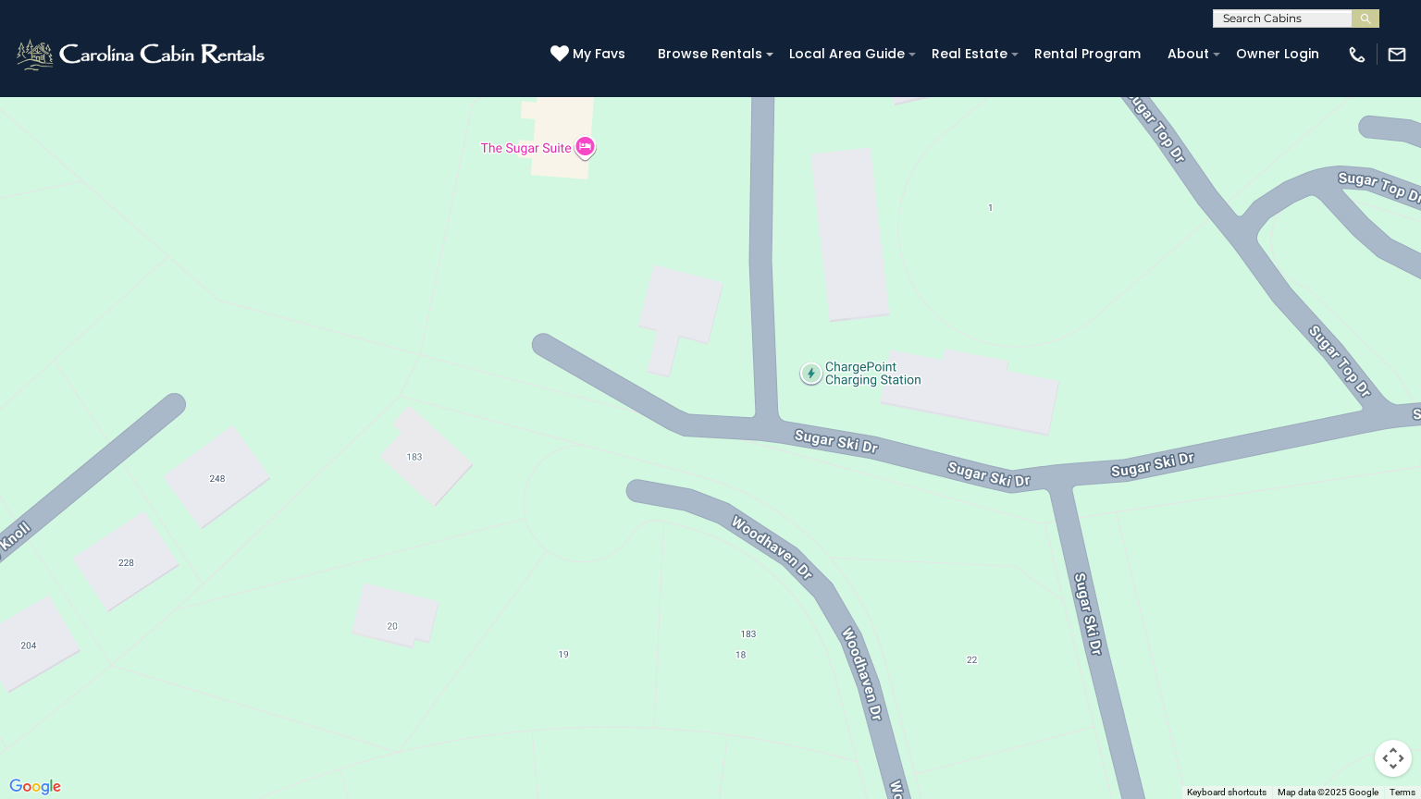
drag, startPoint x: 259, startPoint y: 361, endPoint x: 968, endPoint y: 781, distance: 824.4
click at [968, 685] on div "$349 $425 $565 $410 $635 $451 $400 $460 $245 $210 $395 $305 $360 $190 $275 $185…" at bounding box center [710, 399] width 1421 height 799
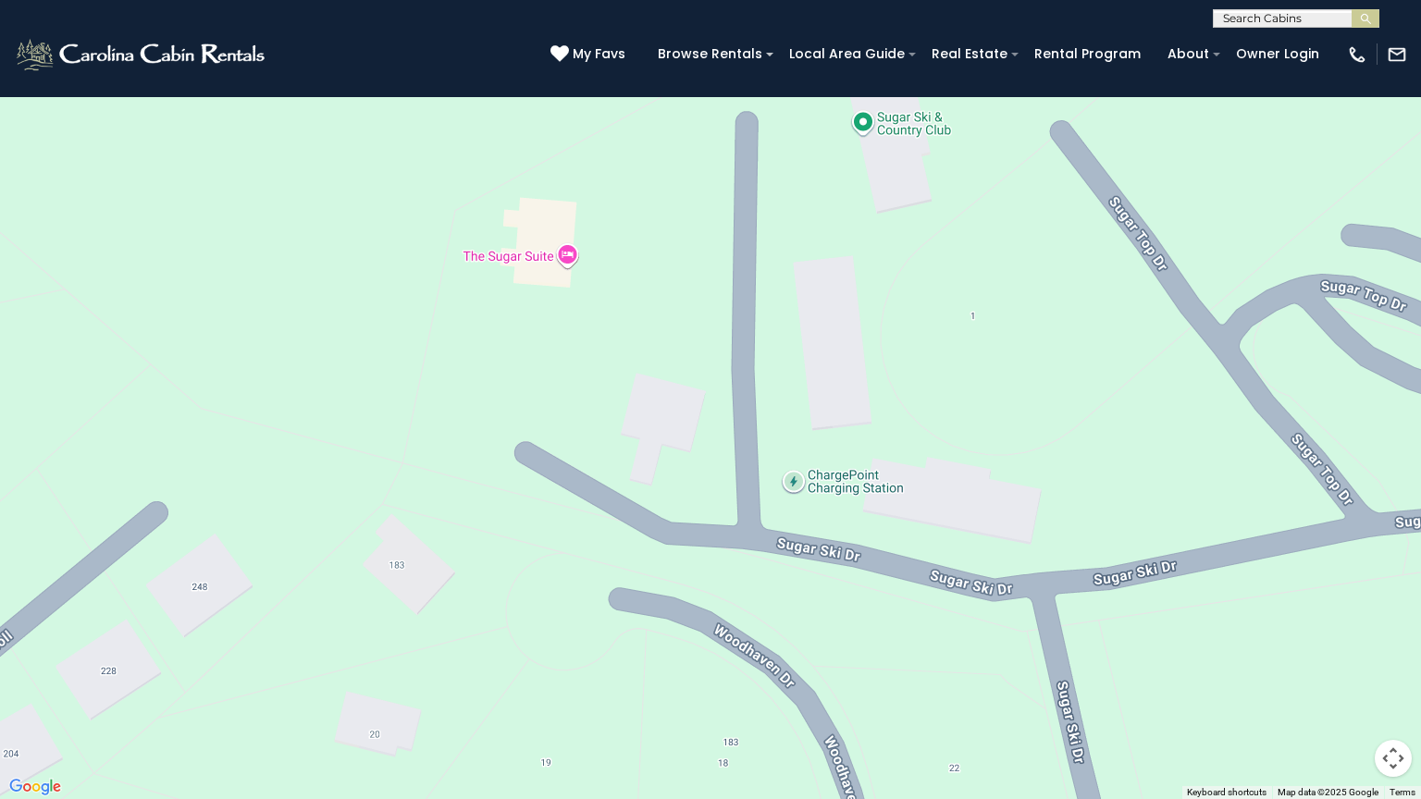
drag, startPoint x: 659, startPoint y: 292, endPoint x: 640, endPoint y: 409, distance: 118.0
click at [640, 409] on div "$349 $425 $565 $410 $635 $451 $400 $460 $245 $210 $395 $305 $360 $190 $275 $185…" at bounding box center [710, 399] width 1421 height 799
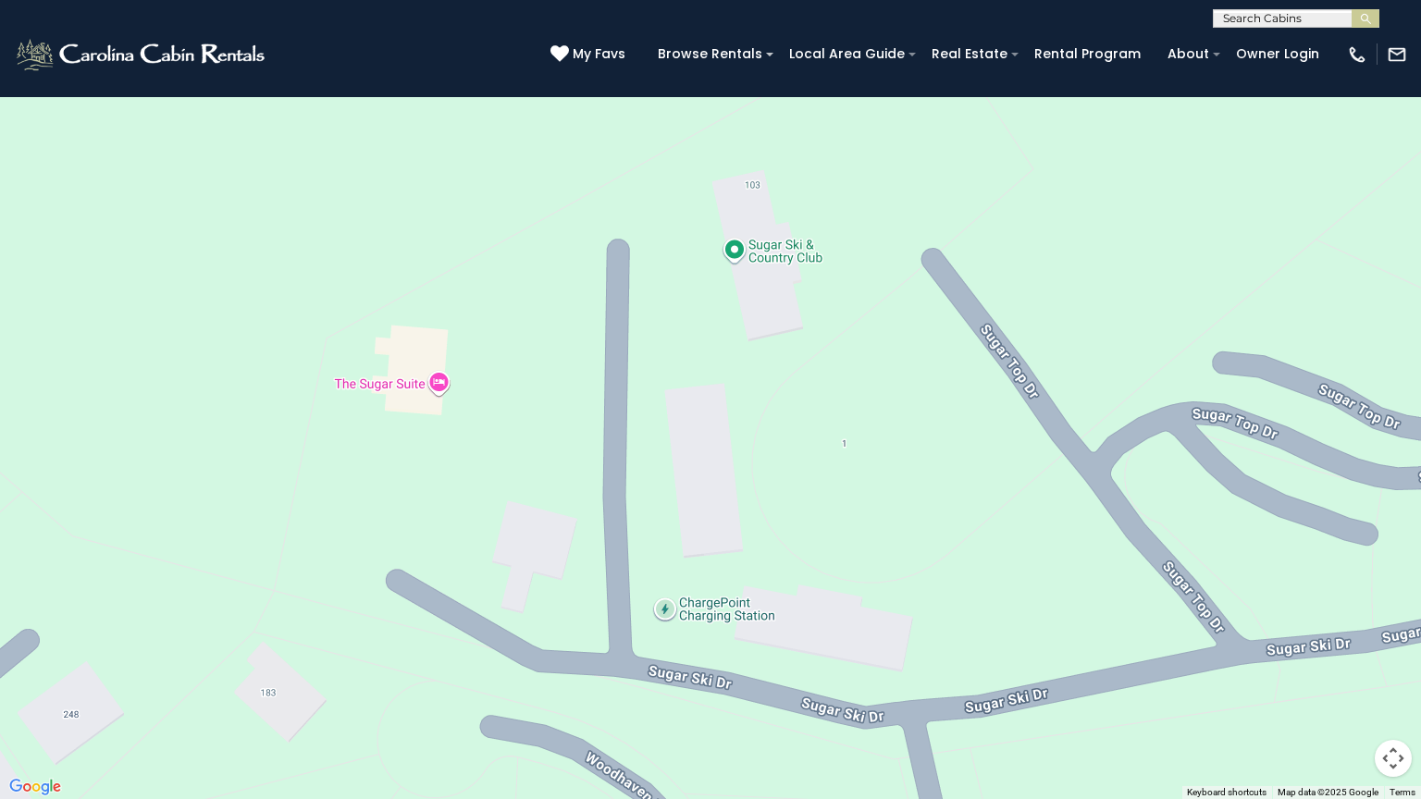
drag, startPoint x: 676, startPoint y: 528, endPoint x: 548, endPoint y: 656, distance: 181.2
click at [548, 656] on div "$349 $425 $565 $410 $635 $451 $400 $460 $245 $210 $395 $305 $360 $190 $275 $185…" at bounding box center [710, 399] width 1421 height 799
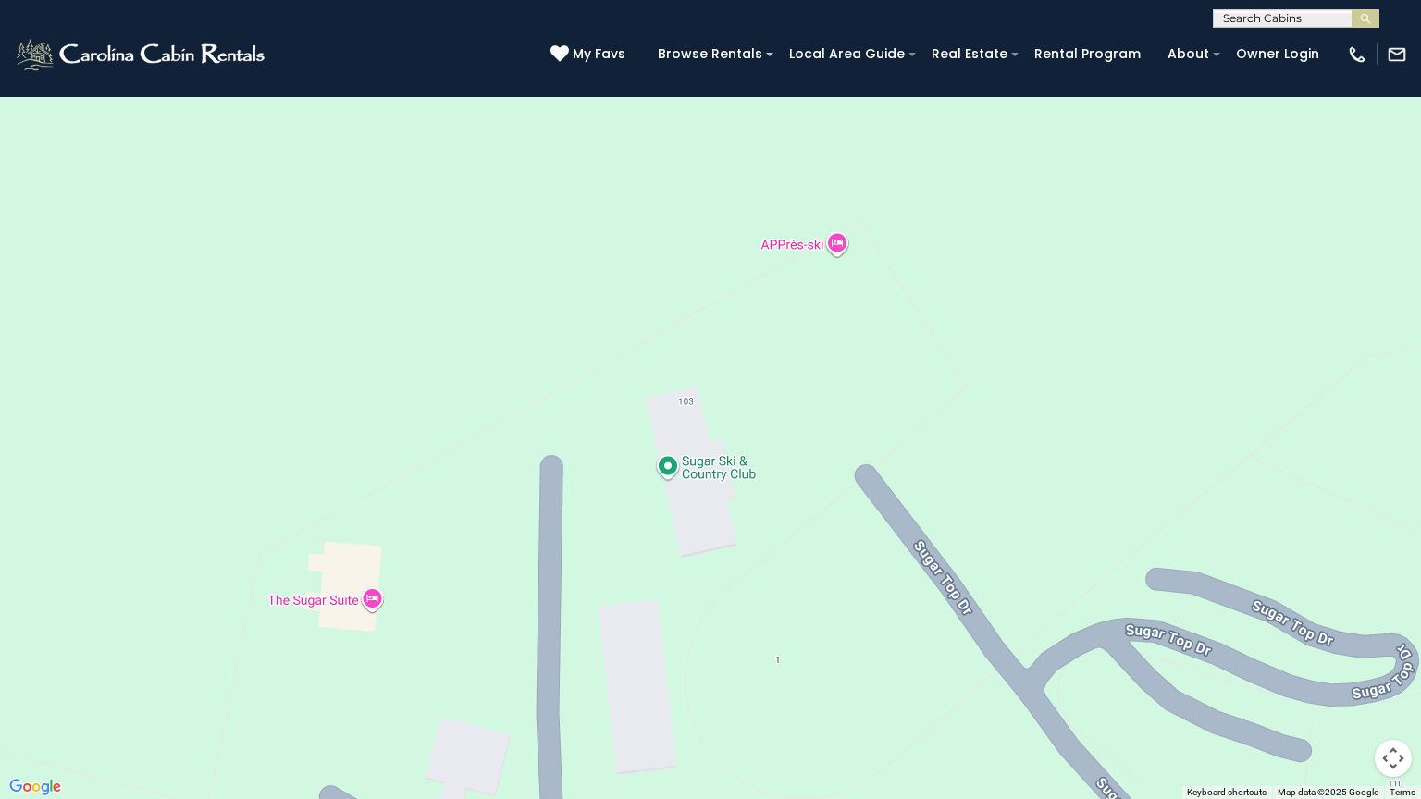
drag, startPoint x: 943, startPoint y: 370, endPoint x: 874, endPoint y: 586, distance: 227.3
click at [874, 586] on div "$349 $425 $565 $410 $635 $451 $400 $460 $245 $210 $395 $305 $360 $190 $275 $185…" at bounding box center [710, 399] width 1421 height 799
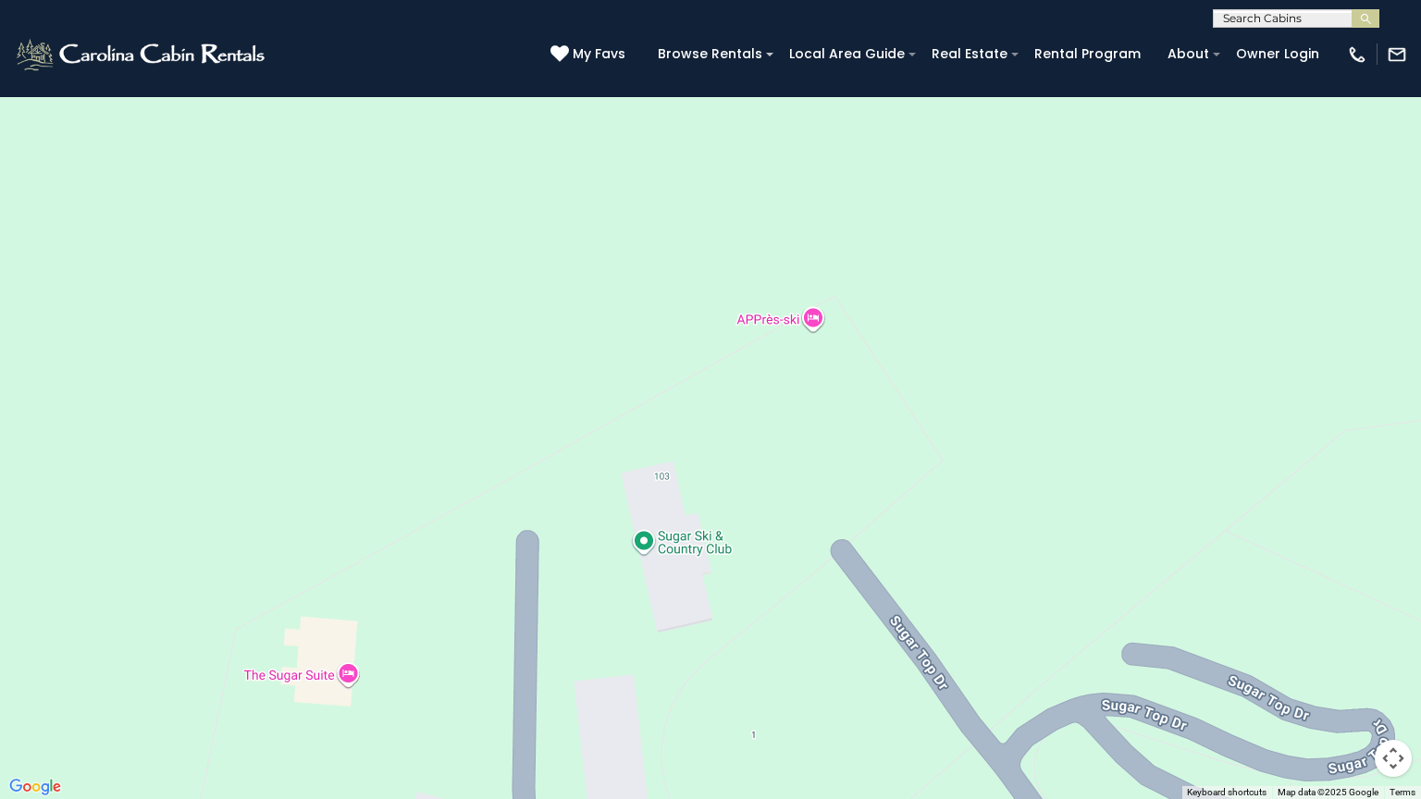
drag, startPoint x: 853, startPoint y: 333, endPoint x: 823, endPoint y: 418, distance: 90.1
click at [823, 418] on div "$349 $425 $565 $410 $635 $451 $400 $460 $245 $210 $395 $305 $360 $190 $275 $185…" at bounding box center [710, 399] width 1421 height 799
click at [951, 383] on div "$349 $425 $565 $410 $635 $451 $400 $460 $245 $210 $395 $305 $360 $190 $275 $185…" at bounding box center [710, 399] width 1421 height 799
click at [61, 40] on button "Map" at bounding box center [47, 29] width 76 height 40
click at [59, 39] on button "Map" at bounding box center [47, 29] width 76 height 40
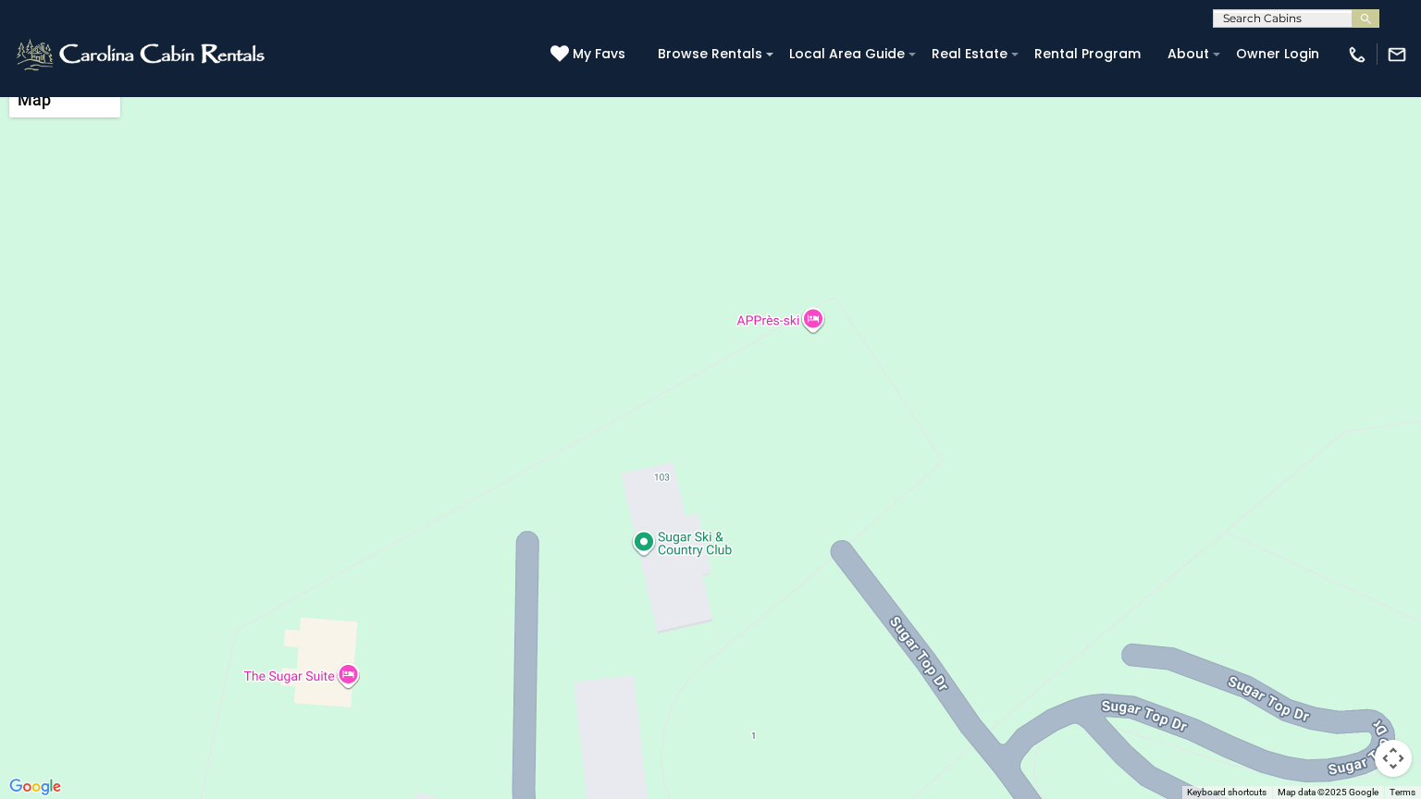
click at [50, 69] on li "Satellite" at bounding box center [64, 67] width 107 height 32
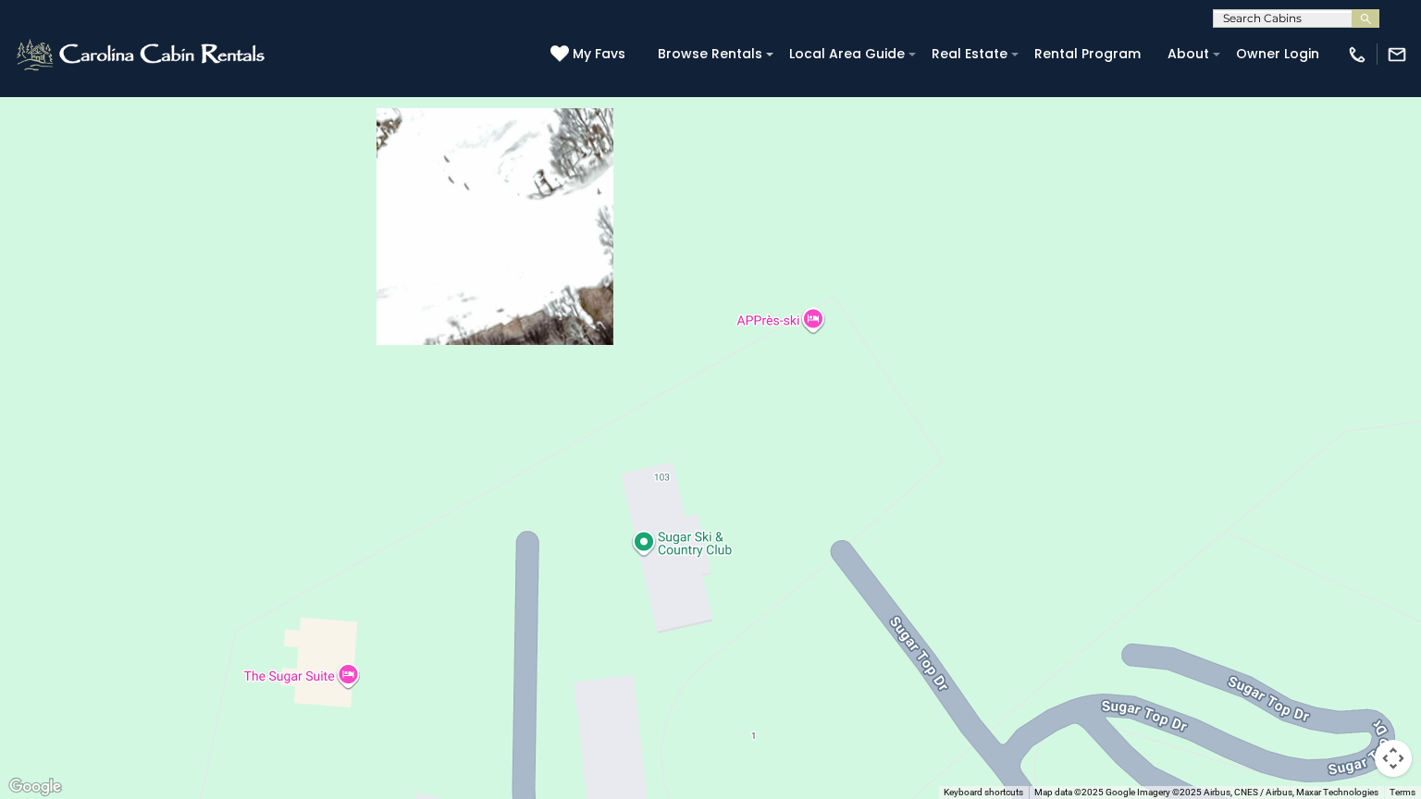
click at [858, 199] on div "$349 $425 $565 $410 $635 $451 $400 $460 $245 $210 $395 $305 $360 $190 $275 $185…" at bounding box center [710, 399] width 1421 height 799
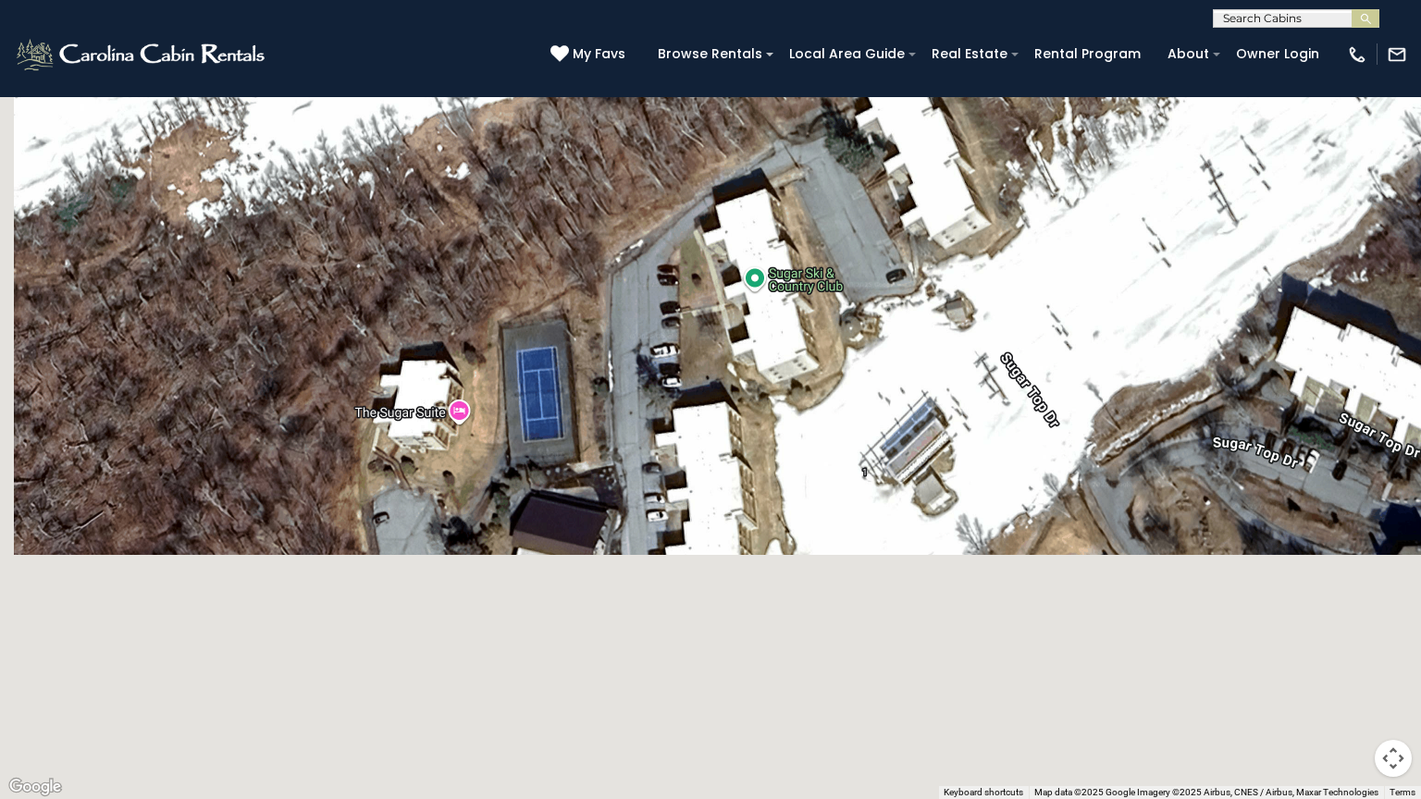
drag, startPoint x: 746, startPoint y: 615, endPoint x: 858, endPoint y: 347, distance: 290.6
click at [858, 347] on div "$349 $425 $565 $410 $635 $451 $400 $460 $245 $210 $395 $305 $360 $190 $275 $185…" at bounding box center [710, 399] width 1421 height 799
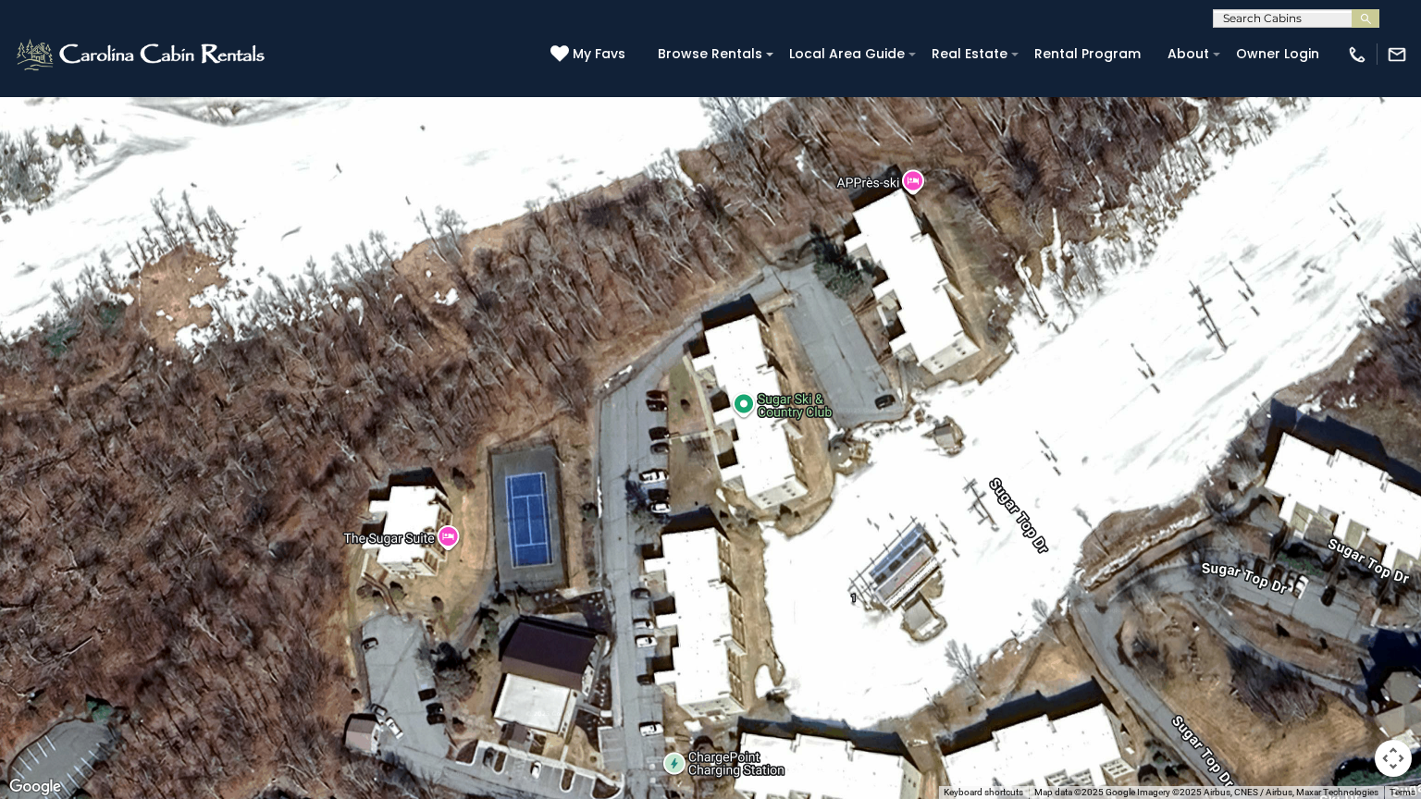
drag, startPoint x: 991, startPoint y: 285, endPoint x: 980, endPoint y: 418, distance: 133.7
click at [980, 418] on div "$349 $425 $565 $410 $635 $451 $400 $460 $245 $210 $395 $305 $360 $190 $275 $185…" at bounding box center [710, 399] width 1421 height 799
click at [688, 457] on div "$349 $425 $565 $410 $635 $451 $400 $460 $245 $210 $395 $305 $360 $190 $275 $185…" at bounding box center [710, 399] width 1421 height 799
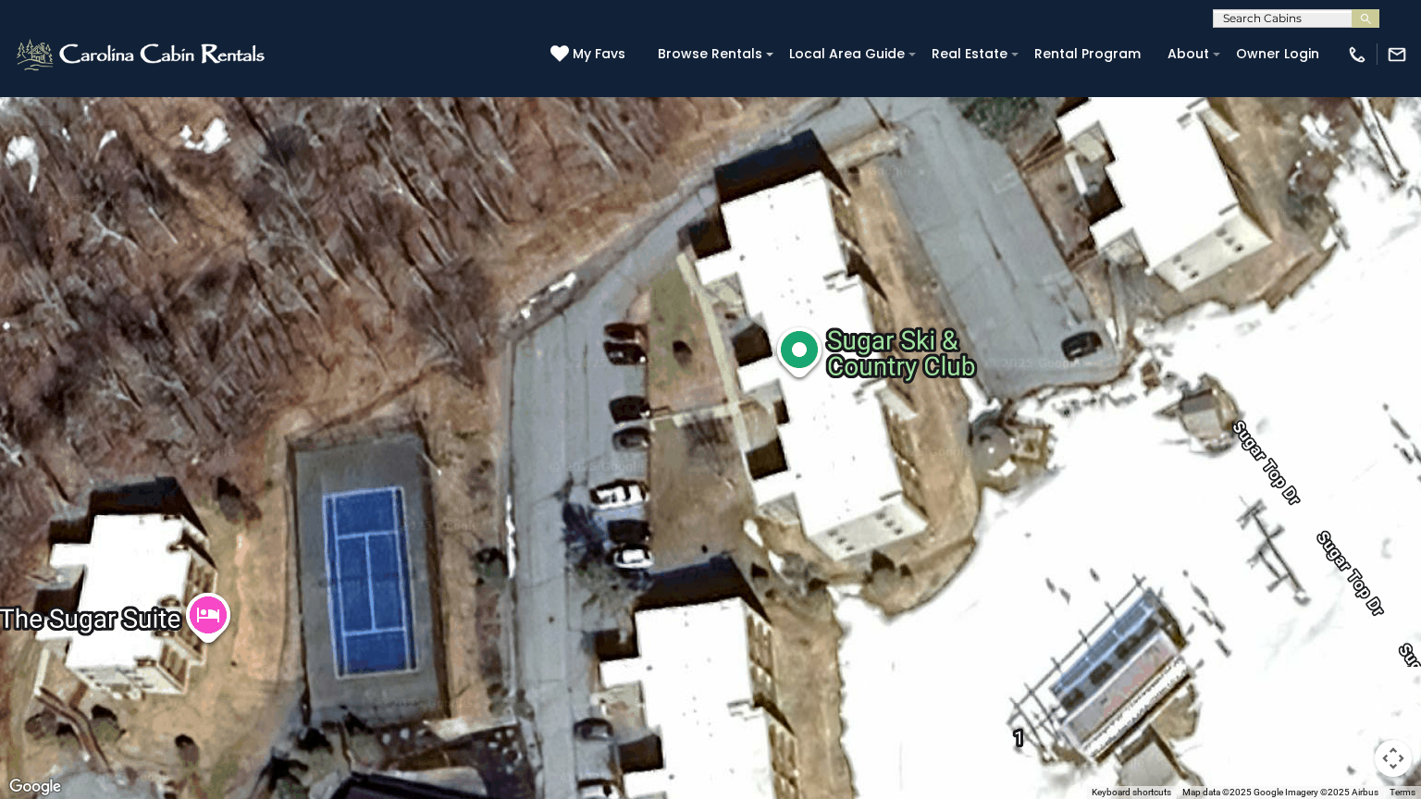
click at [673, 473] on div "$349 $425 $565 $410 $635 $451 $400 $460 $245 $210 $395 $305 $360 $190 $275 $185…" at bounding box center [710, 399] width 1421 height 799
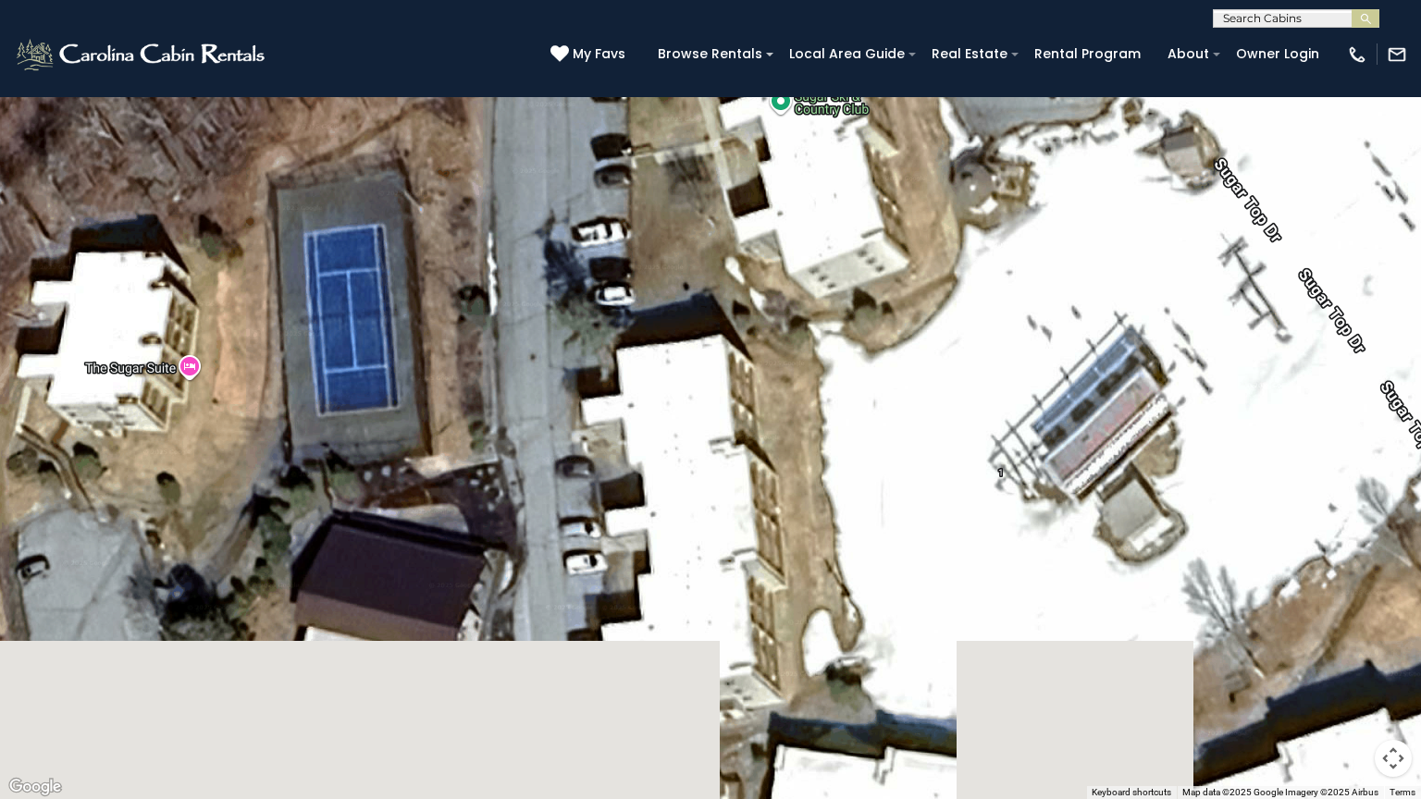
drag, startPoint x: 855, startPoint y: 619, endPoint x: 836, endPoint y: 351, distance: 267.9
click at [836, 351] on div "$349 $425 $565 $410 $635 $451 $400 $460 $245 $210 $395 $305 $360 $190 $275 $185…" at bounding box center [710, 399] width 1421 height 799
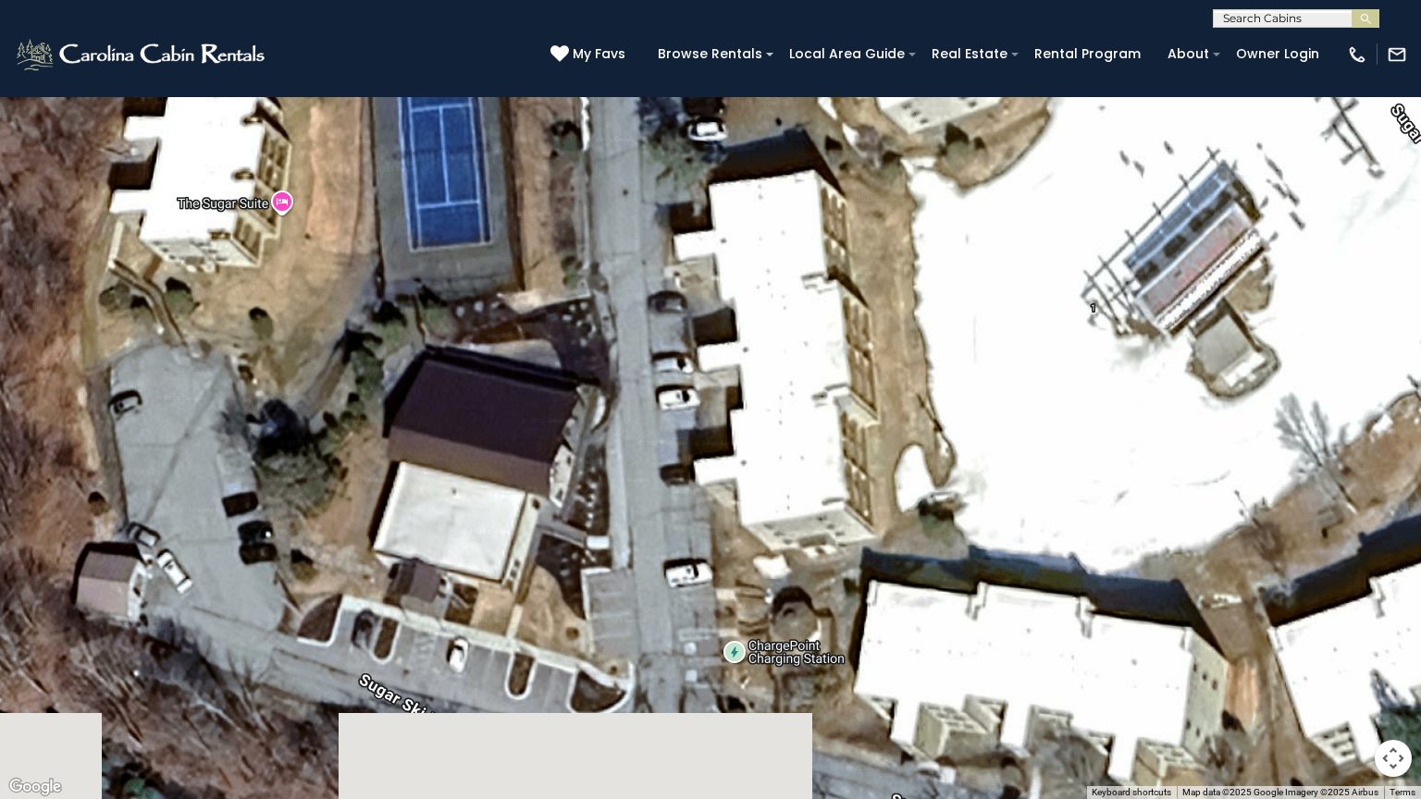
drag, startPoint x: 893, startPoint y: 576, endPoint x: 986, endPoint y: 399, distance: 200.2
click at [986, 399] on div "$349 $425 $565 $410 $635 $451 $400 $460 $245 $210 $395 $305 $360 $190 $275 $185…" at bounding box center [710, 399] width 1421 height 799
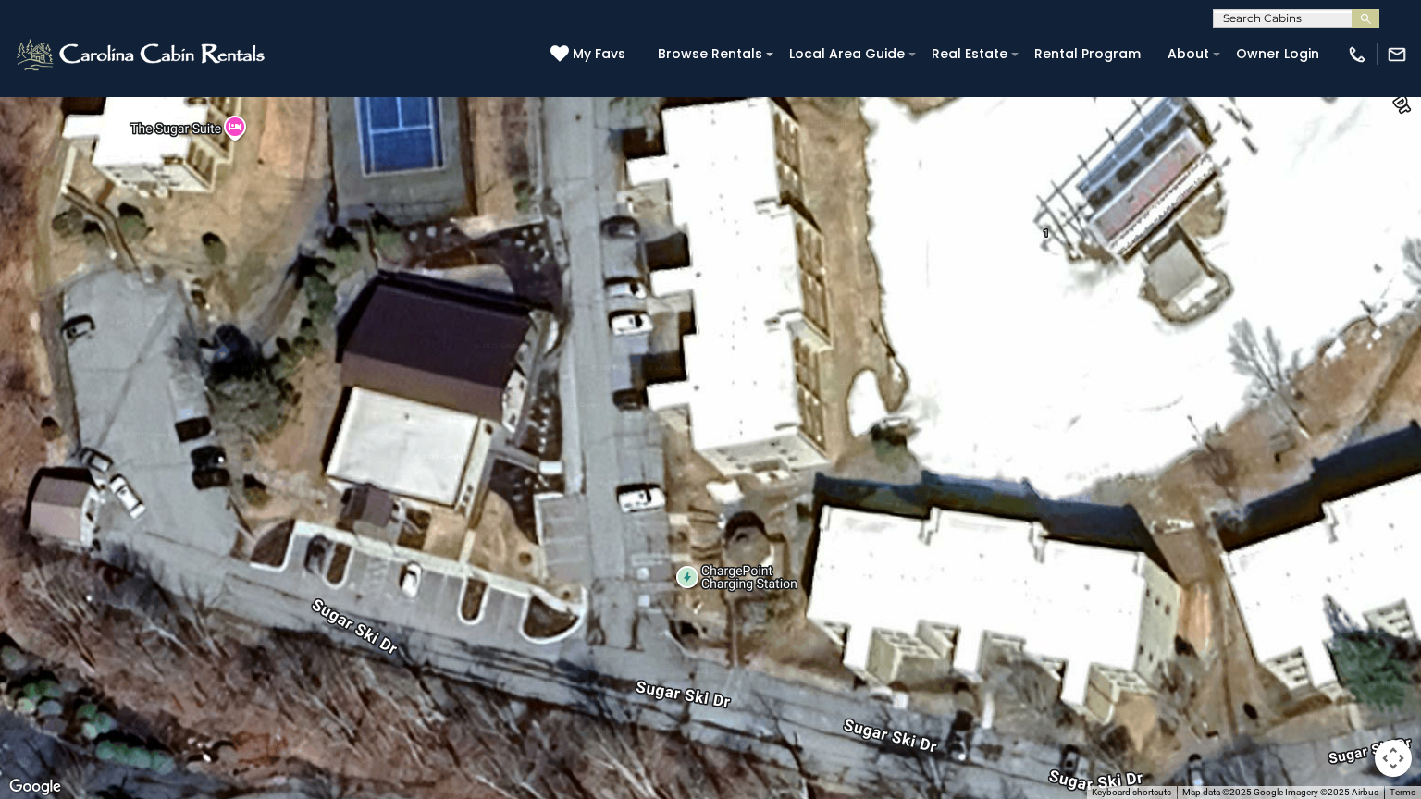
drag, startPoint x: 675, startPoint y: 570, endPoint x: 789, endPoint y: 545, distance: 116.5
click at [789, 545] on div "$349 $425 $565 $410 $635 $451 $400 $460 $245 $210 $395 $305 $360 $190 $275 $185…" at bounding box center [710, 399] width 1421 height 799
click at [1384, 32] on button "Toggle fullscreen view" at bounding box center [1392, 27] width 37 height 37
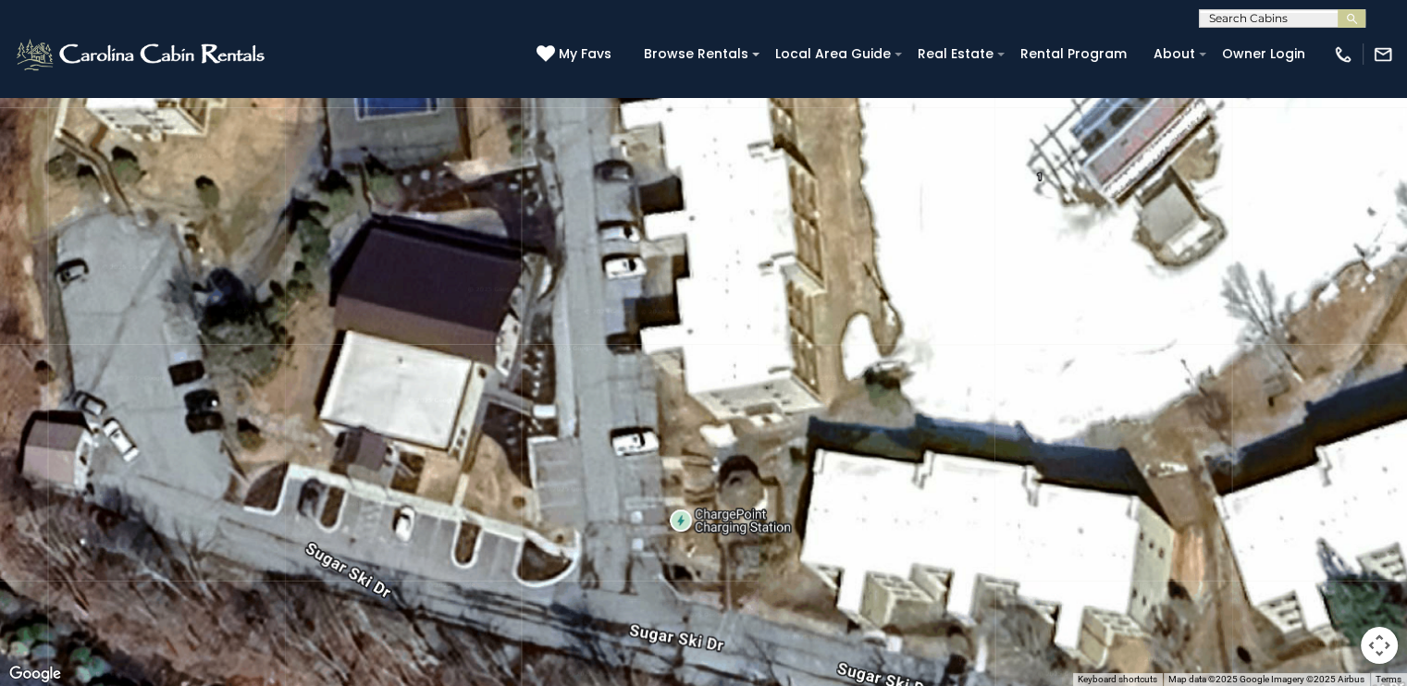
scroll to position [1202, 0]
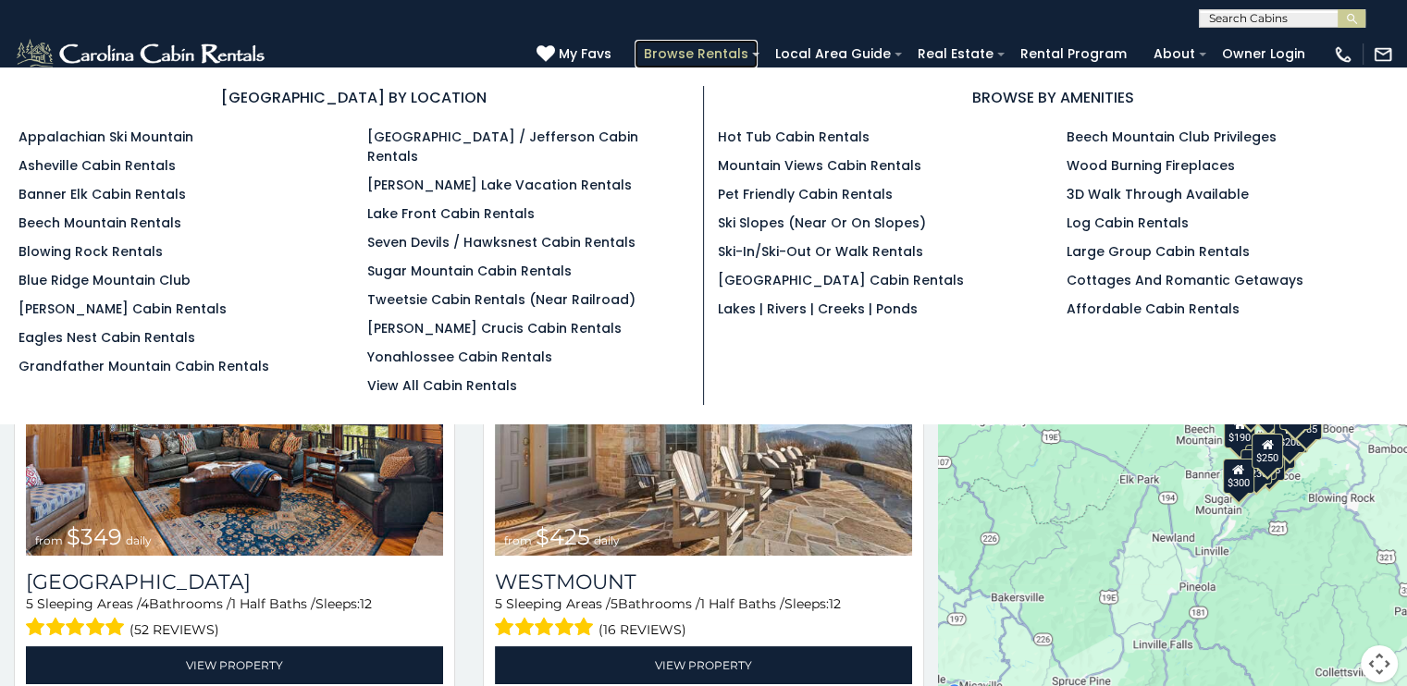
click at [711, 57] on link "Browse Rentals" at bounding box center [696, 54] width 123 height 29
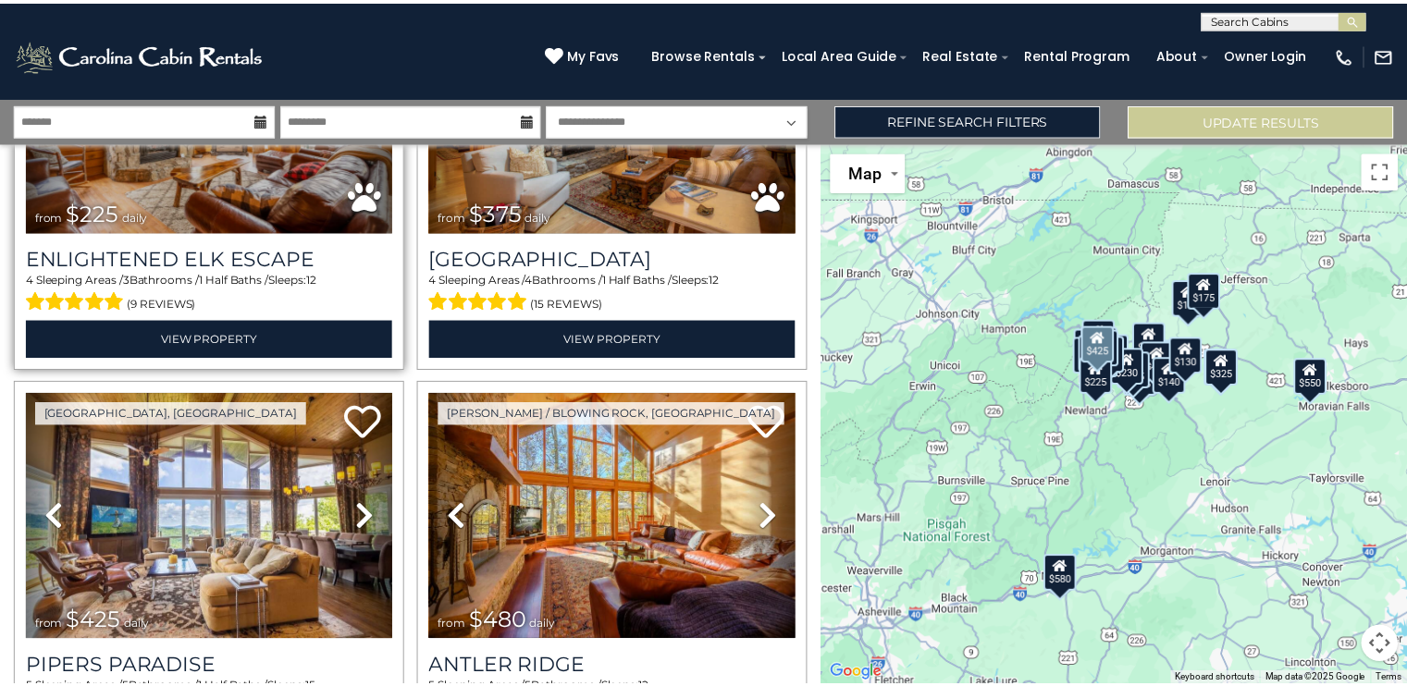
scroll to position [5707, 0]
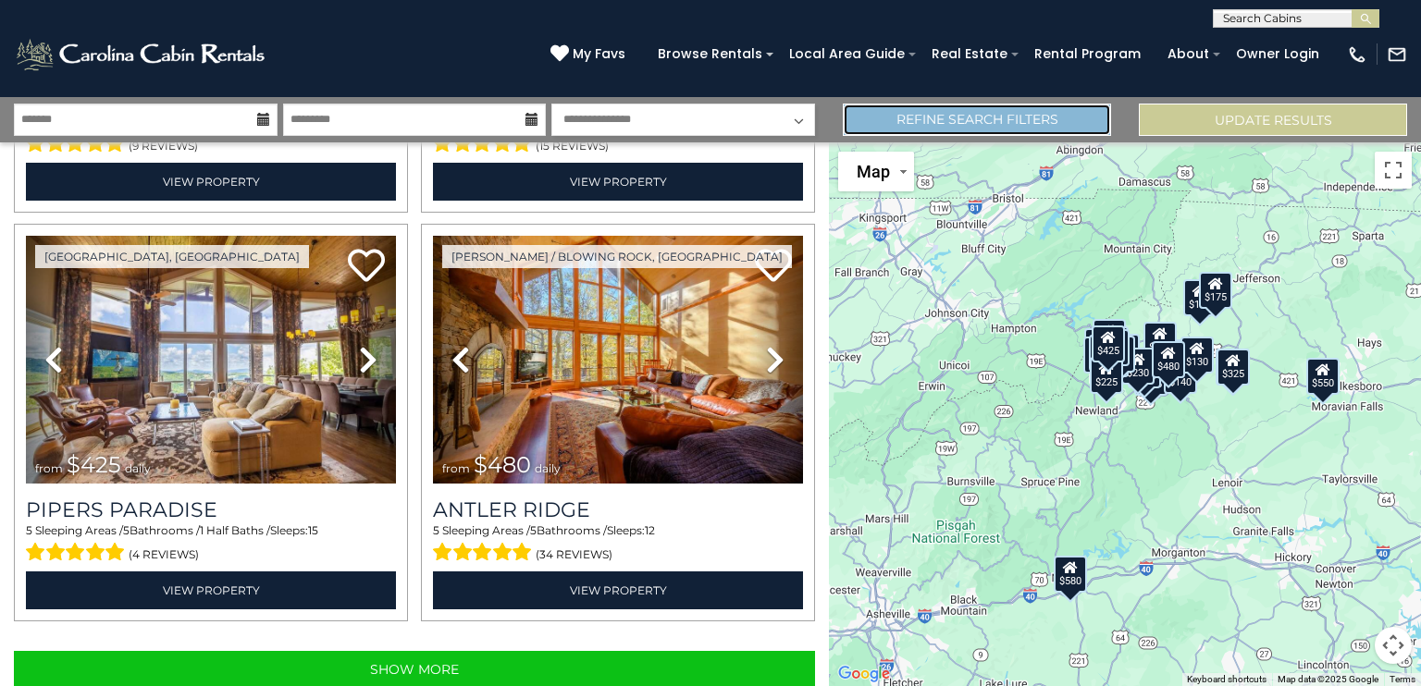
click at [962, 124] on link "Refine Search Filters" at bounding box center [977, 120] width 268 height 32
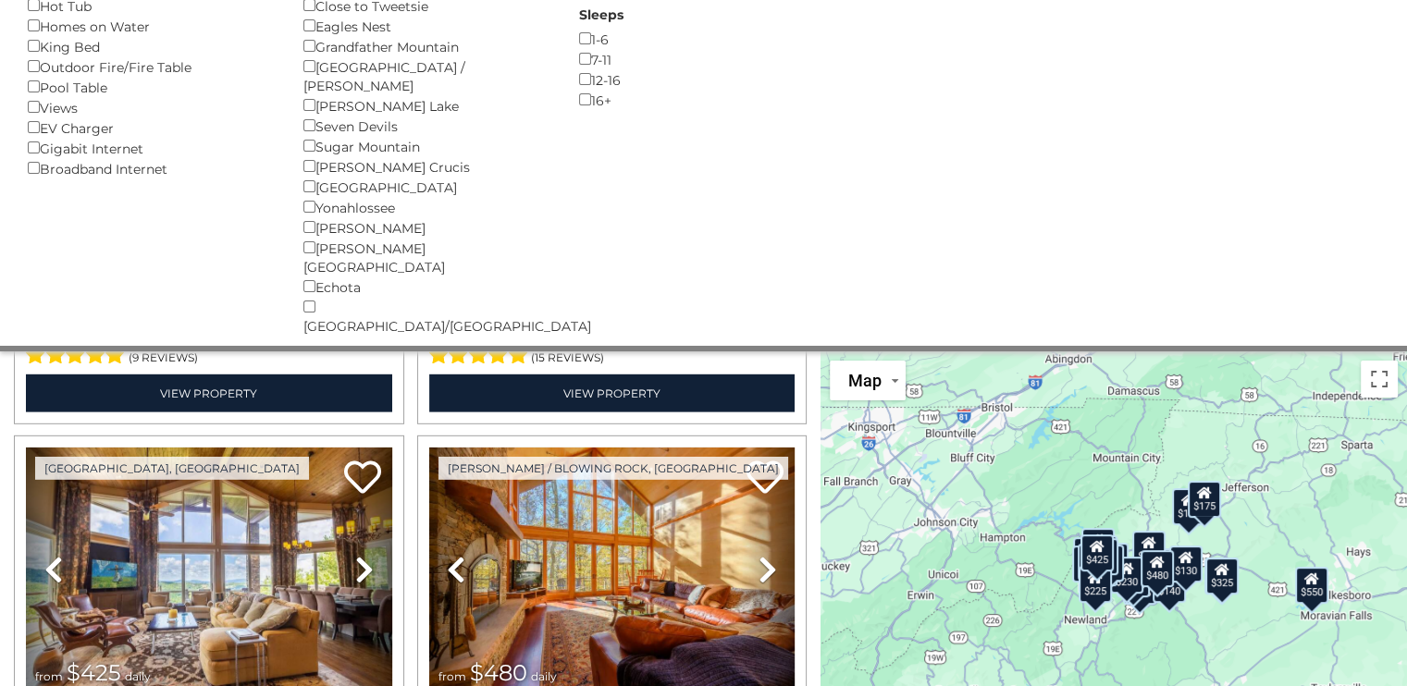
scroll to position [531, 0]
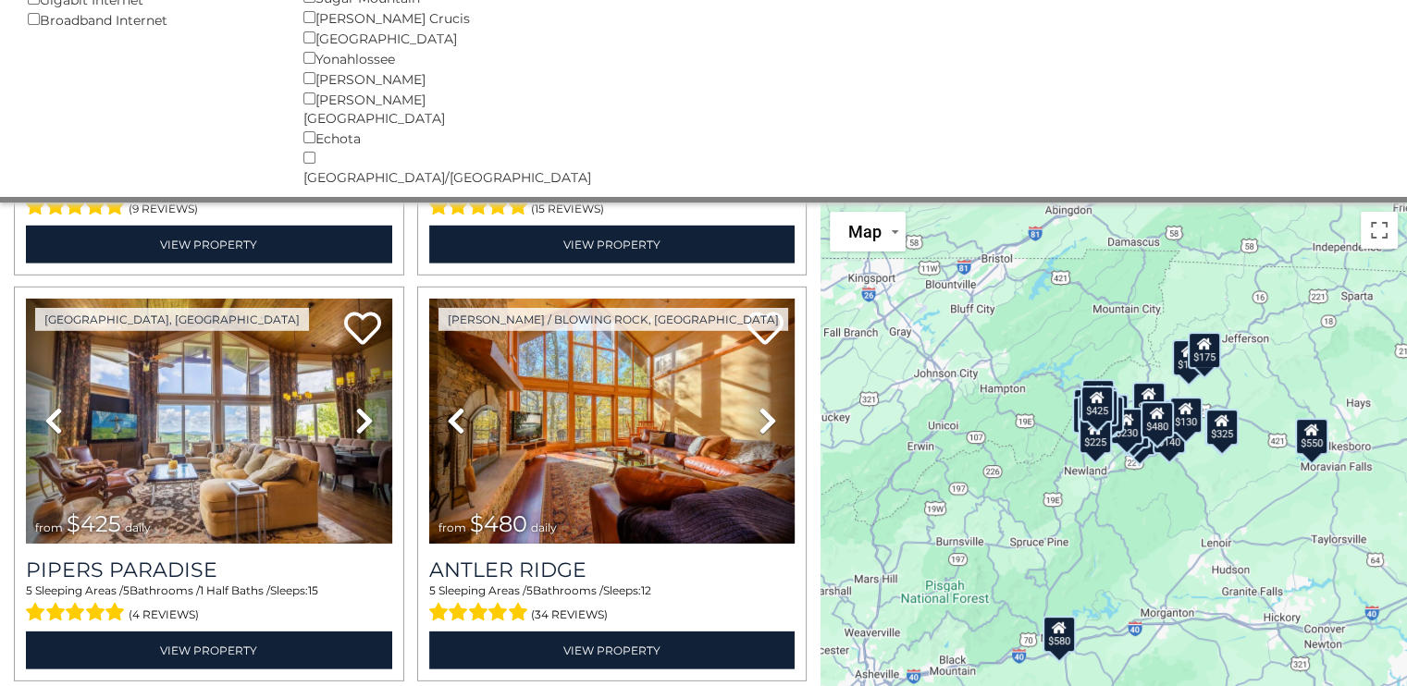
click at [1152, 415] on div "$625 $297 $175 $165 $300 $580 $290 $424 $395 $270 $185 $265 $230 $550 $349 $230…" at bounding box center [1113, 475] width 586 height 544
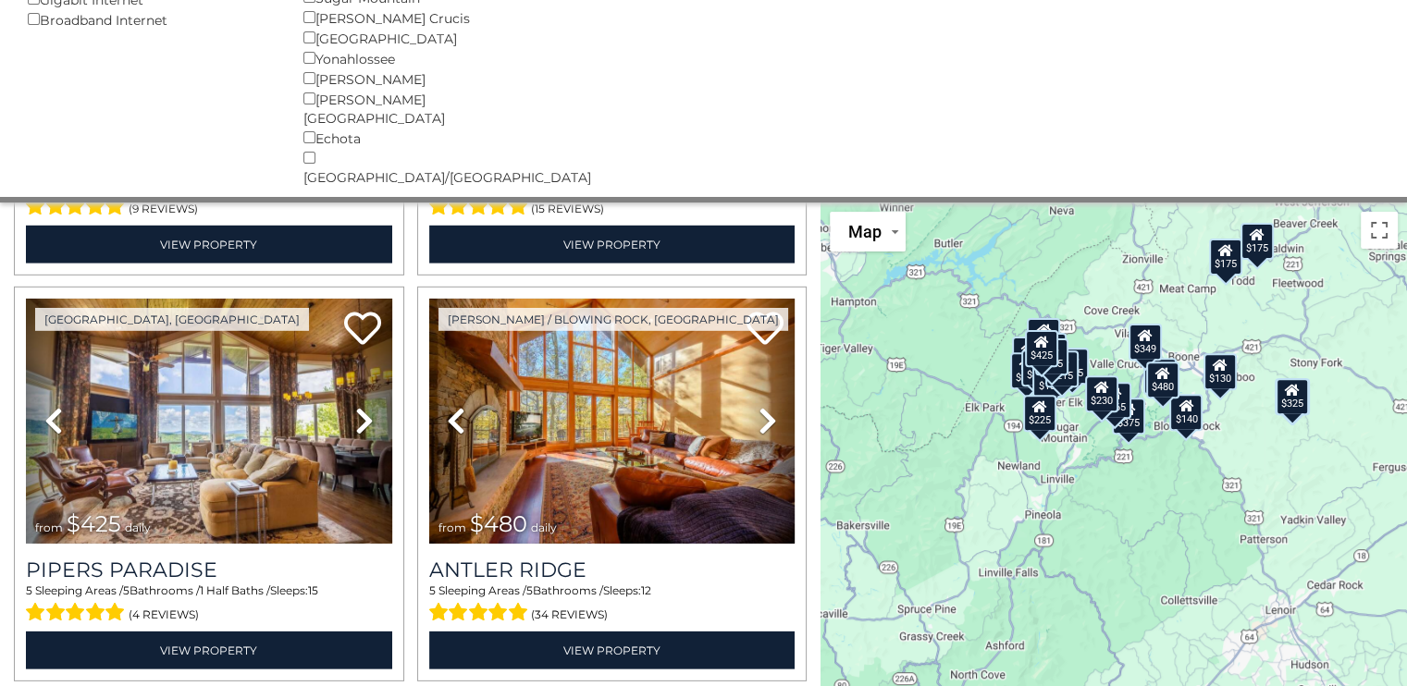
click at [1151, 413] on div "$625 $297 $175 $165 $300 $580 $290 $424 $395 $270 $185 $265 $230 $550 $349 $230…" at bounding box center [1113, 475] width 586 height 544
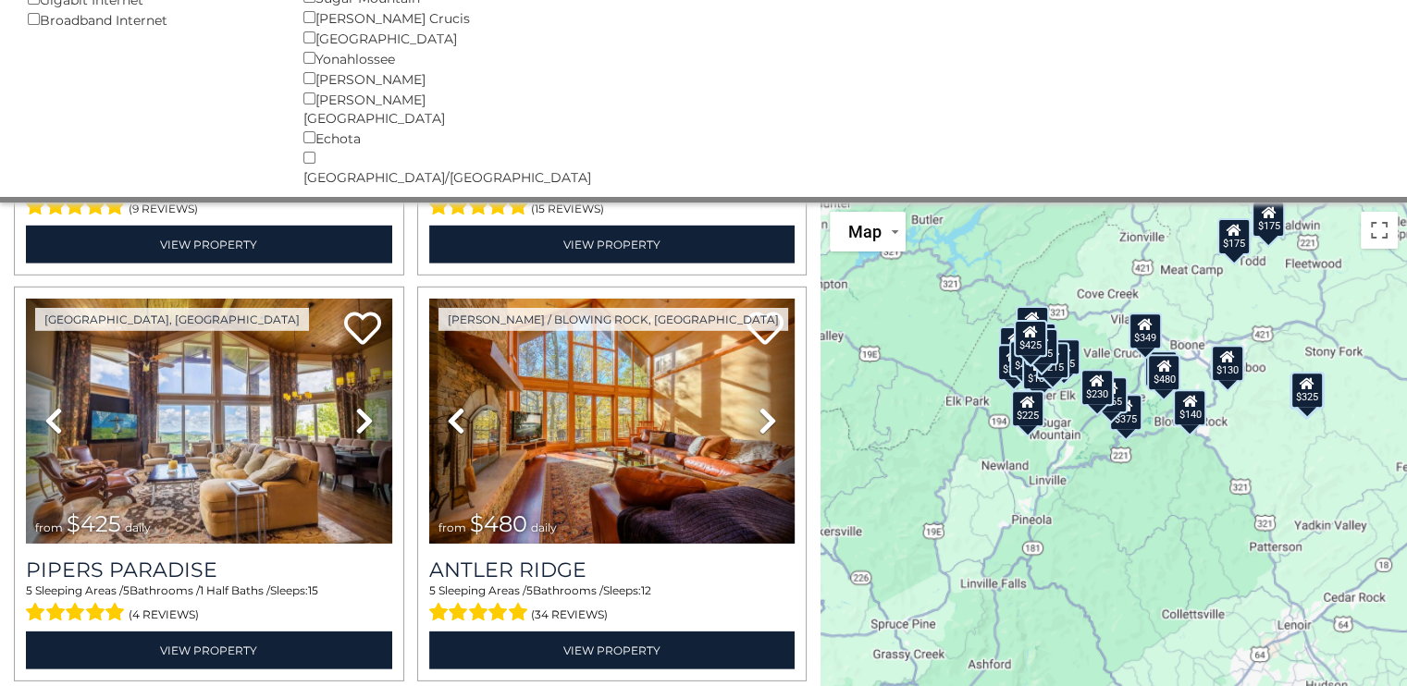
click at [1151, 413] on div "$625 $297 $175 $165 $300 $580 $290 $424 $395 $270 $185 $265 $230 $550 $349 $230…" at bounding box center [1113, 475] width 586 height 544
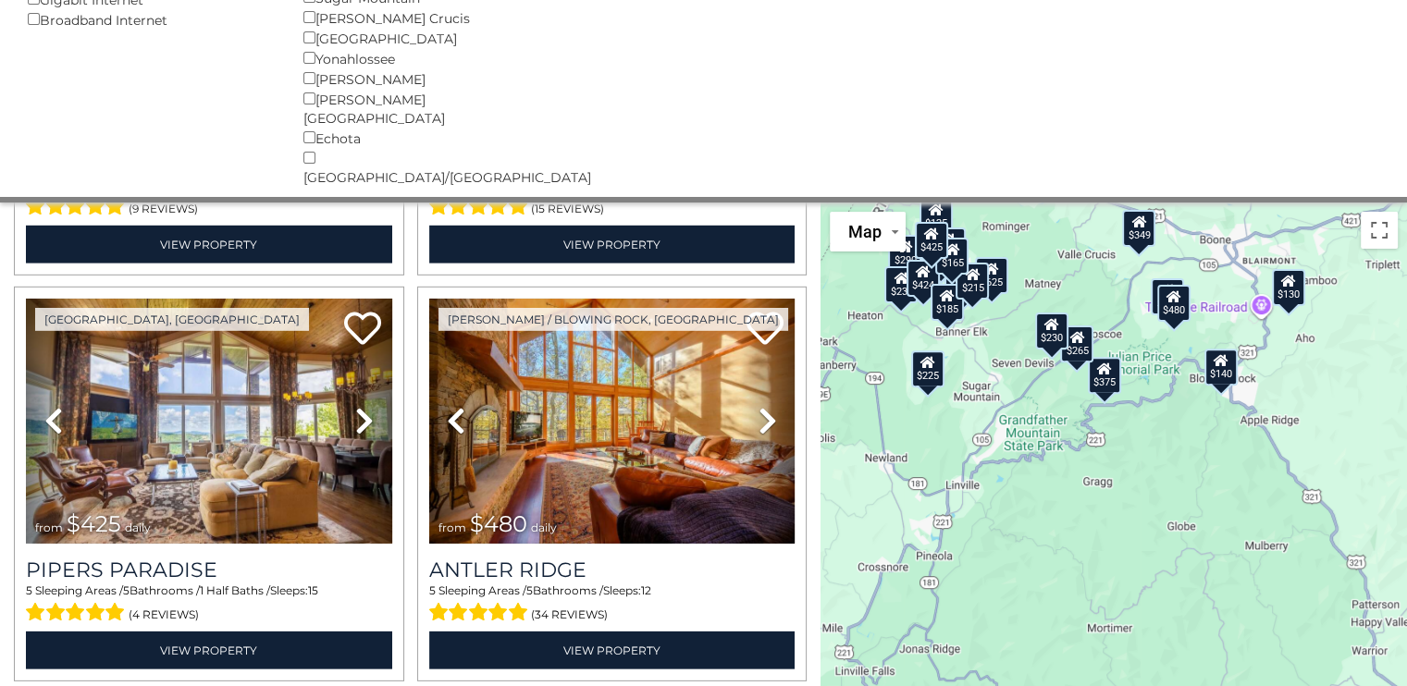
click at [955, 435] on div "$625 $297 $175 $165 $300 $580 $290 $424 $395 $270 $185 $265 $230 $550 $349 $230…" at bounding box center [1113, 475] width 586 height 544
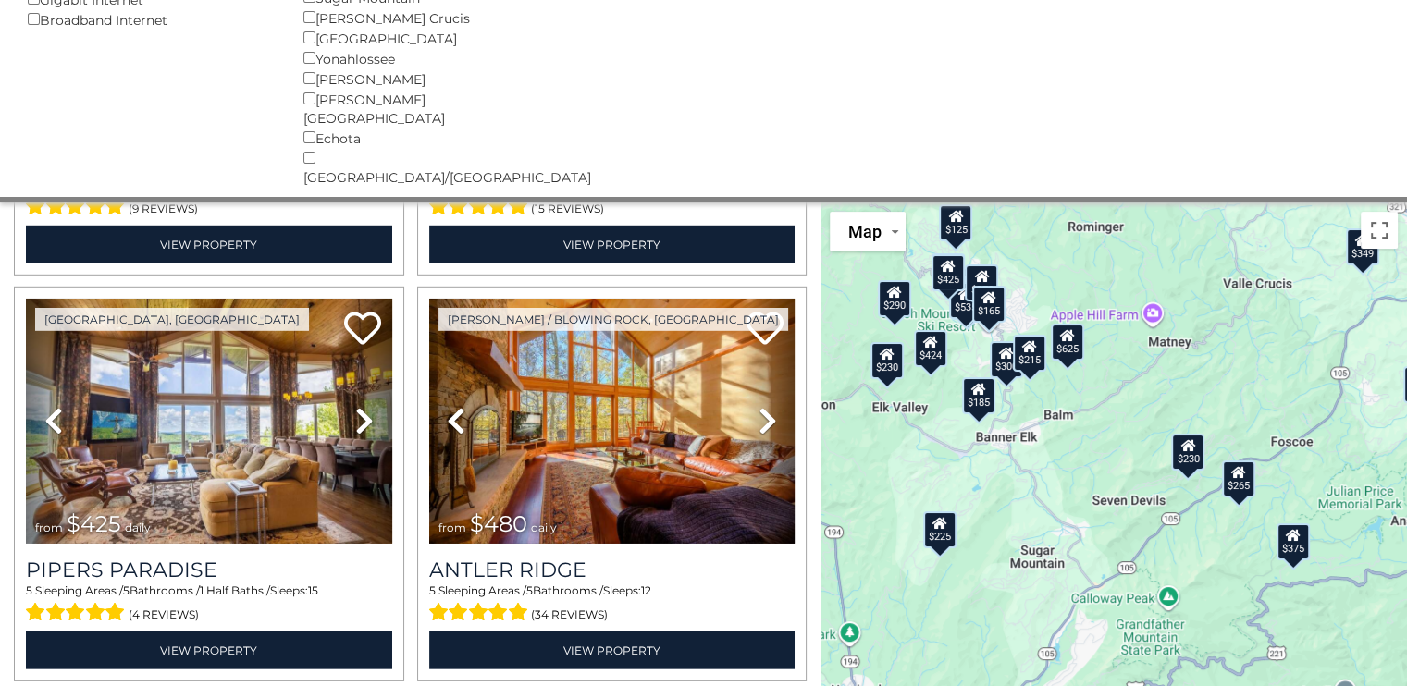
drag, startPoint x: 1123, startPoint y: 471, endPoint x: 1148, endPoint y: 621, distance: 151.9
click at [1148, 621] on div "$625 $297 $175 $165 $300 $580 $290 $424 $395 $270 $185 $265 $230 $550 $349 $230…" at bounding box center [1113, 475] width 586 height 544
click at [1039, 497] on div "$625 $297 $175 $165 $300 $580 $290 $424 $395 $270 $185 $265 $230 $550 $349 $230…" at bounding box center [1113, 475] width 586 height 544
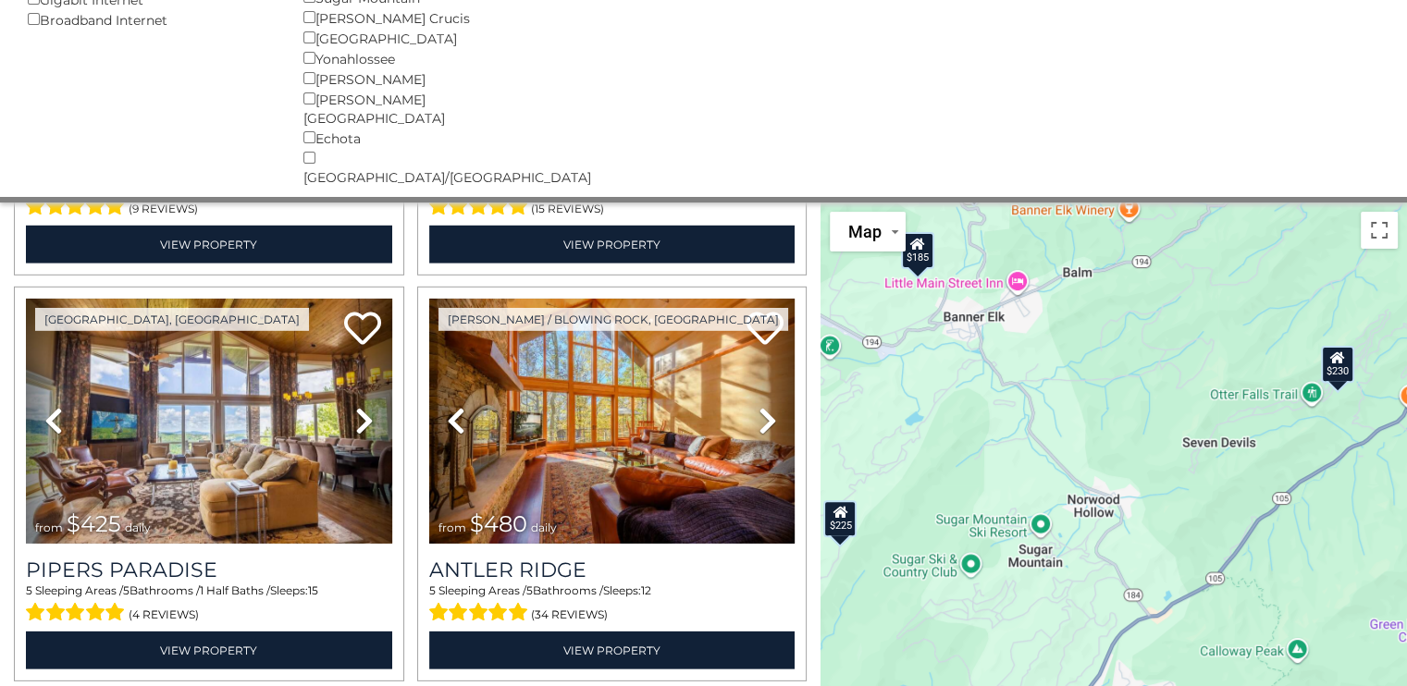
click at [968, 512] on div "$625 $297 $175 $165 $300 $580 $290 $424 $395 $270 $185 $265 $230 $550 $349 $230…" at bounding box center [1113, 475] width 586 height 544
click at [970, 505] on div "$625 $297 $175 $165 $300 $580 $290 $424 $395 $270 $185 $265 $230 $550 $349 $230…" at bounding box center [1113, 475] width 586 height 544
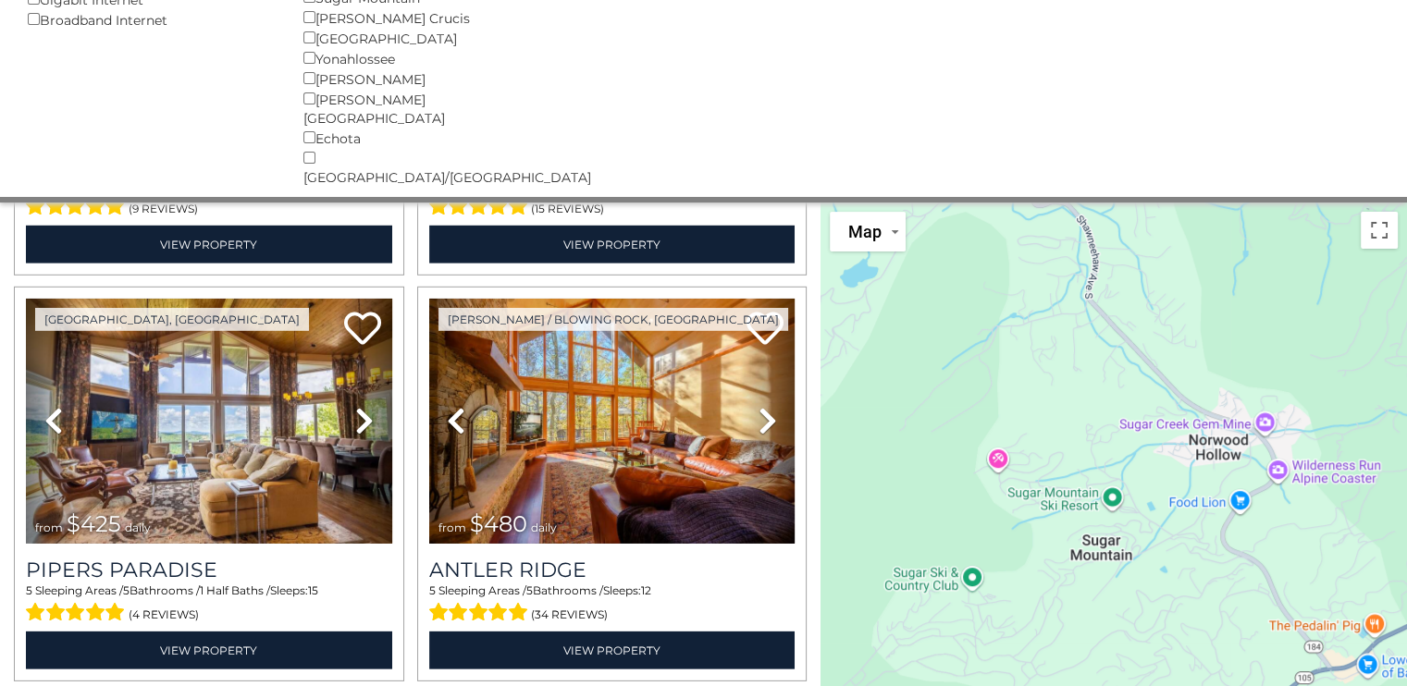
click at [973, 519] on div "$625 $297 $175 $165 $300 $580 $290 $424 $395 $270 $185 $265 $230 $550 $349 $230…" at bounding box center [1113, 475] width 586 height 544
